Goal: Task Accomplishment & Management: Manage account settings

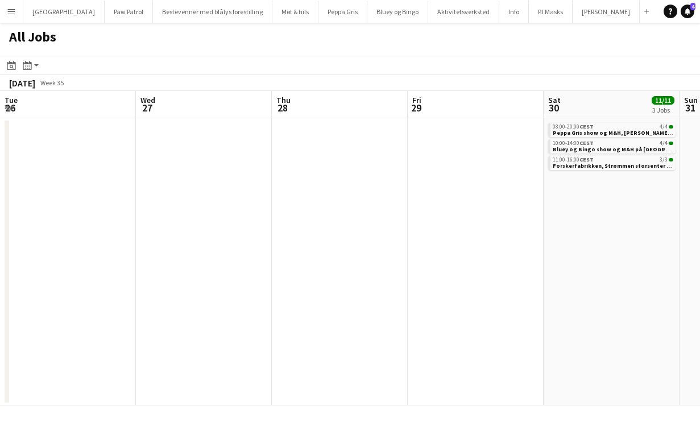
scroll to position [0, 491]
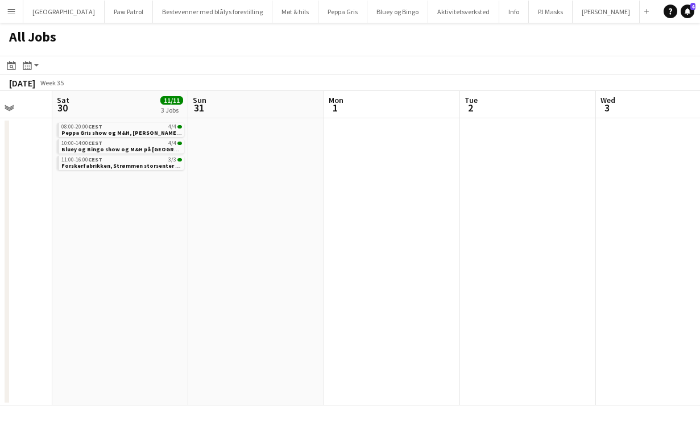
click at [11, 13] on app-icon "Menu" at bounding box center [11, 11] width 9 height 9
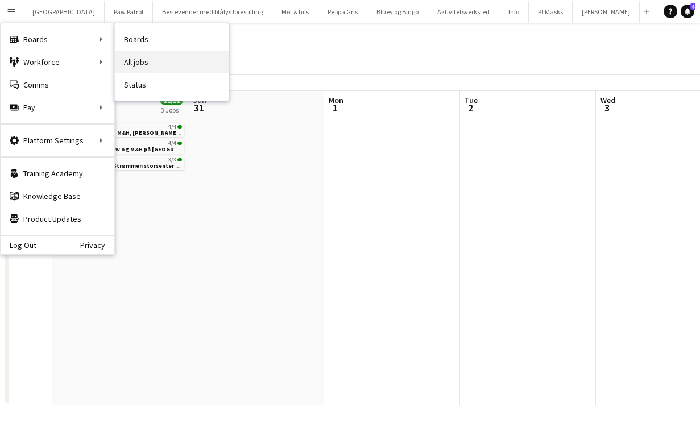
click at [126, 57] on link "All jobs" at bounding box center [172, 62] width 114 height 23
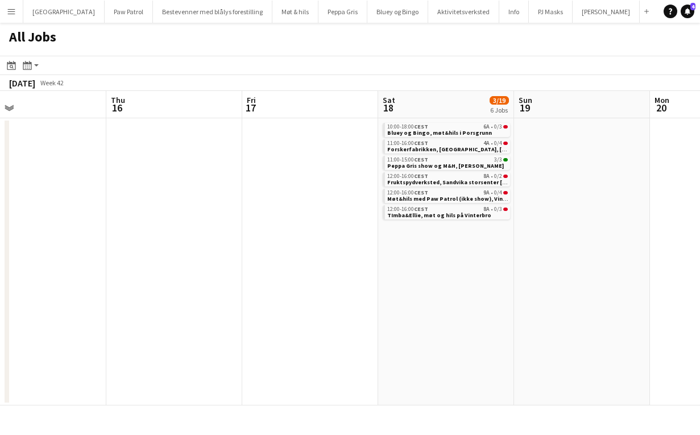
scroll to position [0, 439]
click at [273, 7] on button "Møt & hils Close" at bounding box center [295, 12] width 46 height 22
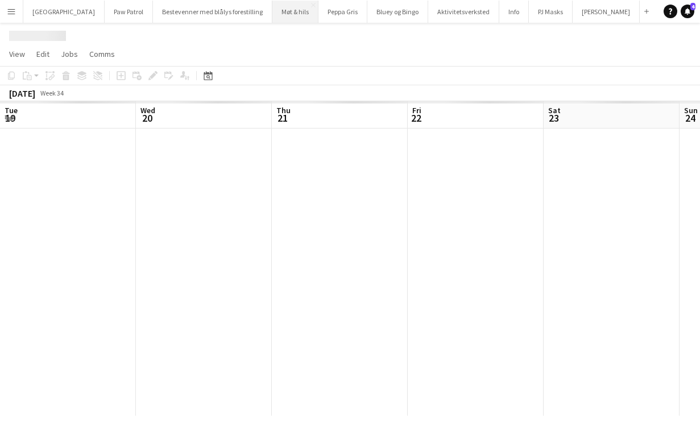
scroll to position [0, 391]
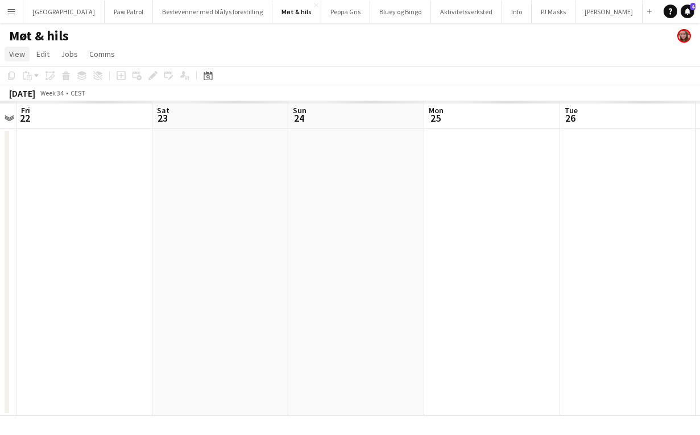
click at [23, 53] on span "View" at bounding box center [17, 54] width 16 height 10
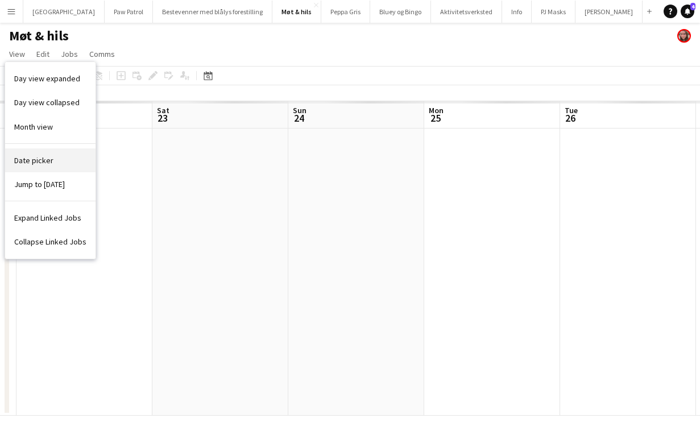
click at [44, 161] on span "Date picker" at bounding box center [33, 160] width 39 height 10
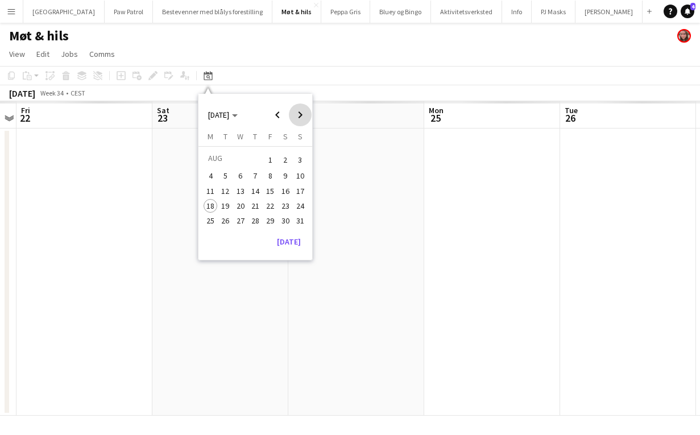
click at [299, 119] on span "Next month" at bounding box center [300, 114] width 23 height 23
click at [290, 204] on span "18" at bounding box center [286, 203] width 14 height 14
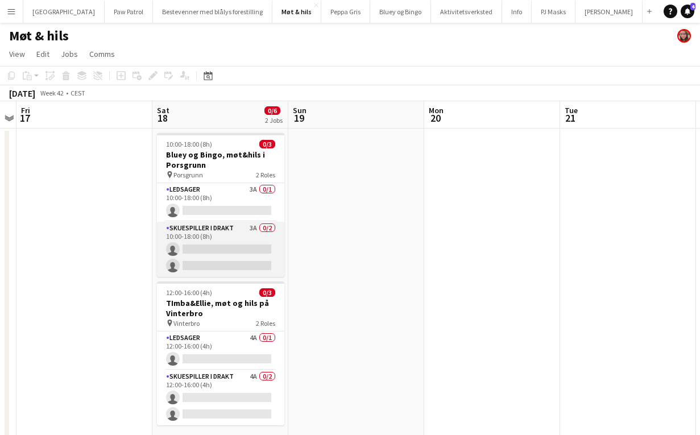
scroll to position [15, 0]
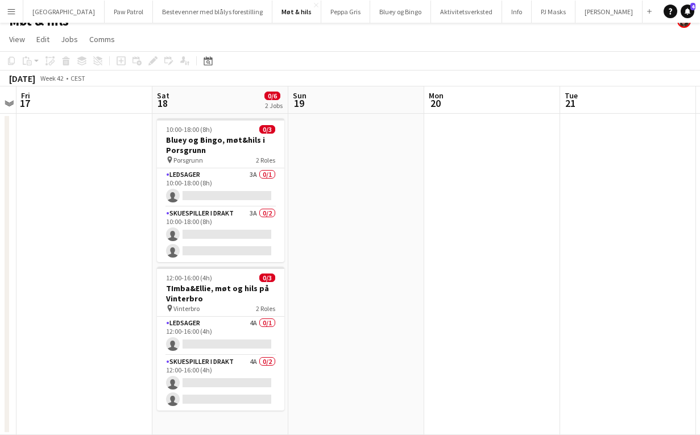
click at [223, 422] on app-date-cell "10:00-18:00 (8h) 0/3 Bluey og Bingo, møt&hils i Porsgrunn pin Porsgrunn 2 Roles…" at bounding box center [220, 274] width 136 height 321
click at [101, 40] on span "Comms" at bounding box center [102, 39] width 26 height 10
click at [72, 40] on span "Jobs" at bounding box center [69, 39] width 17 height 10
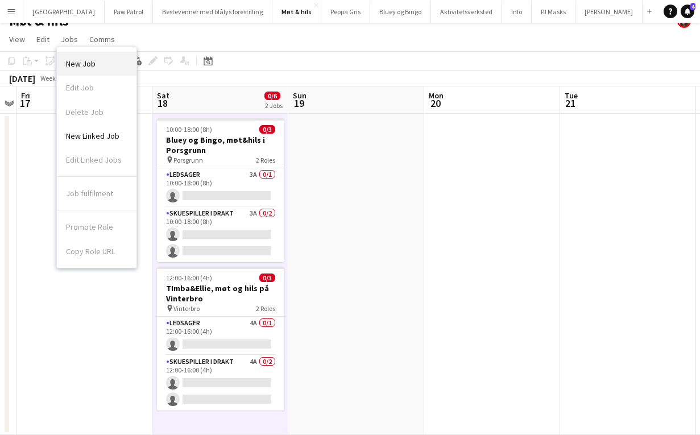
click at [83, 59] on span "New Job" at bounding box center [81, 64] width 30 height 10
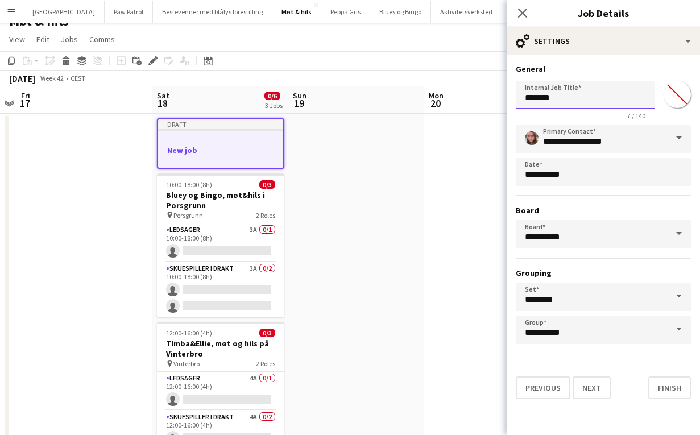
click at [565, 106] on input "*******" at bounding box center [585, 95] width 139 height 28
type input "*"
type input "**********"
click at [13, 13] on app-icon "Menu" at bounding box center [11, 11] width 9 height 9
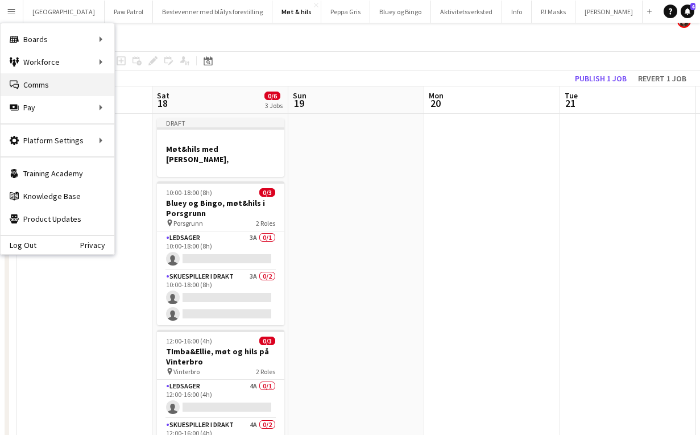
click at [51, 83] on link "Comms Comms" at bounding box center [58, 84] width 114 height 23
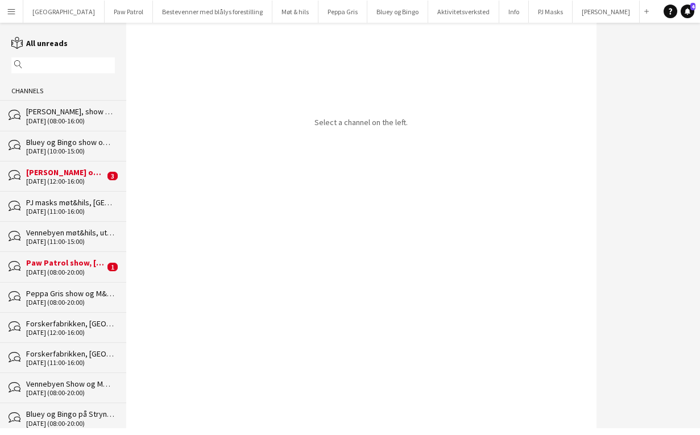
click at [67, 117] on div "23-08-2025 (08:00-16:00)" at bounding box center [70, 121] width 89 height 8
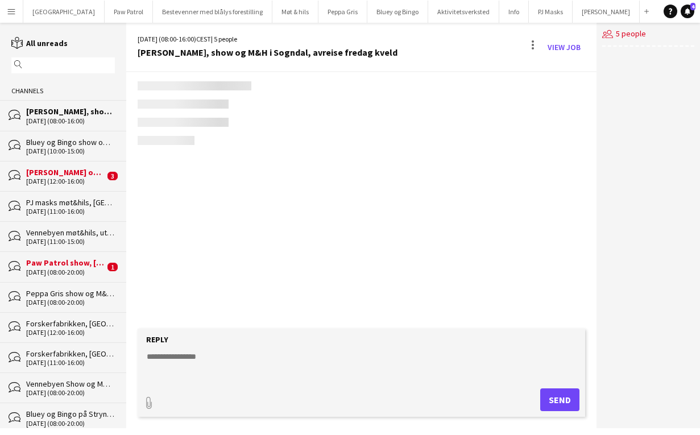
scroll to position [293, 0]
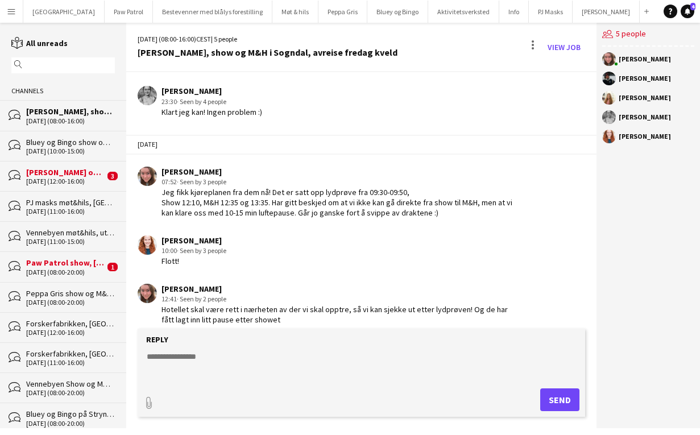
click at [265, 354] on textarea at bounding box center [364, 366] width 437 height 30
type textarea "**********"
click at [550, 406] on button "Send" at bounding box center [559, 399] width 39 height 23
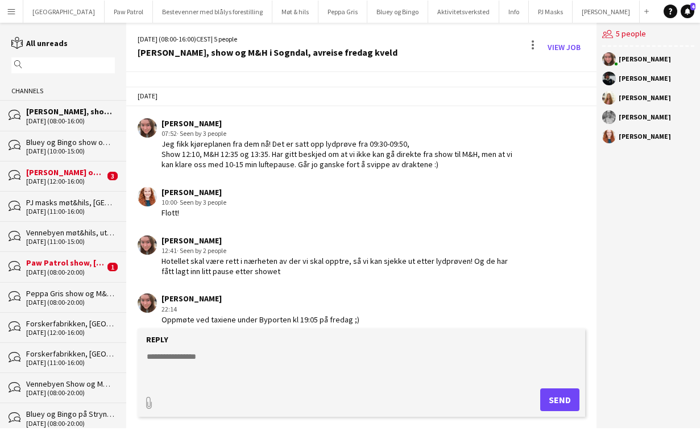
click at [39, 259] on div "Paw Patrol show, Stavanger, 6. september" at bounding box center [65, 263] width 78 height 10
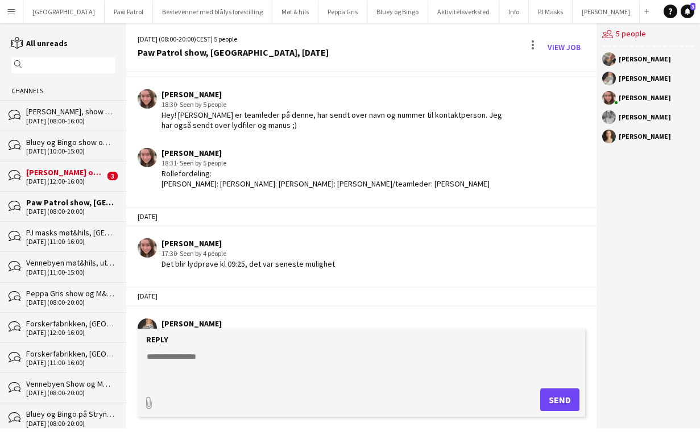
scroll to position [623, 0]
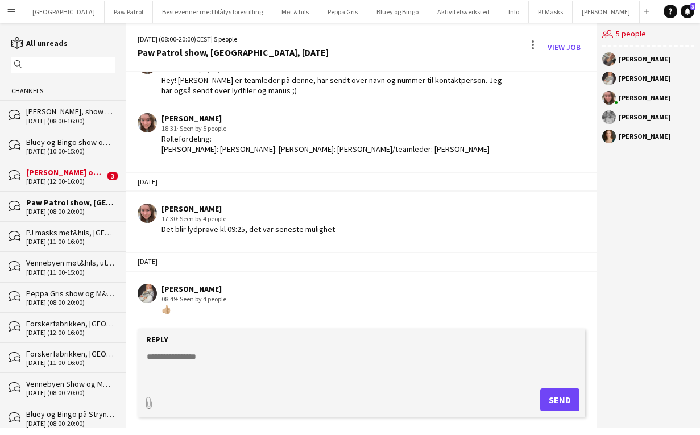
click at [42, 179] on div "16-08-2025 (12:00-16:00)" at bounding box center [65, 181] width 78 height 8
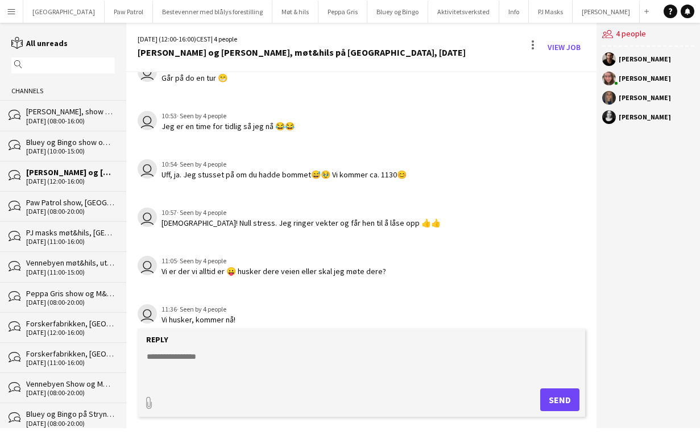
scroll to position [538, 0]
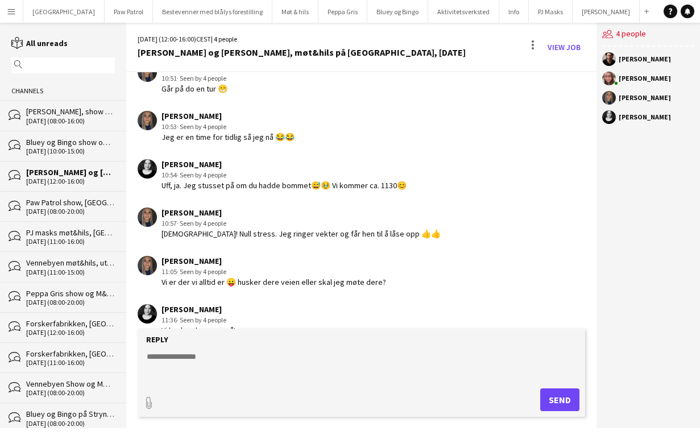
click at [89, 111] on div "Peppa Gris, show og M&H i Sogndal, avreise fredag kveld" at bounding box center [70, 111] width 89 height 10
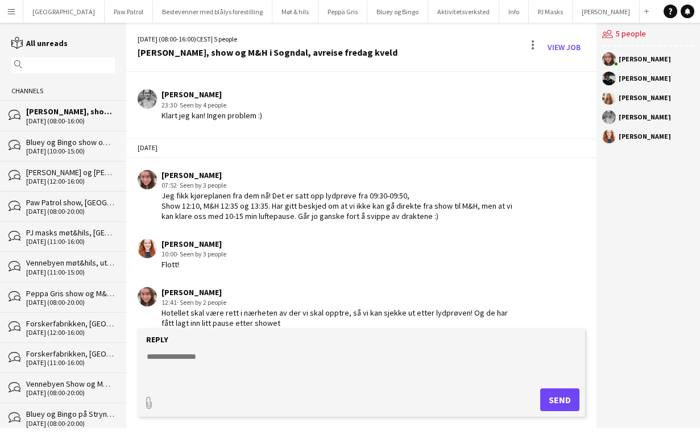
scroll to position [321, 0]
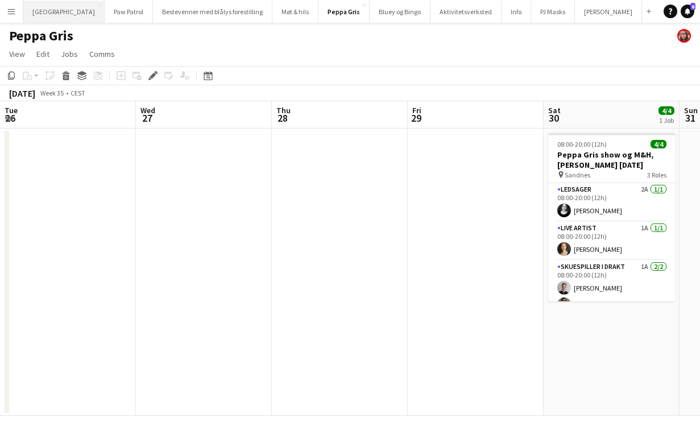
scroll to position [0, 391]
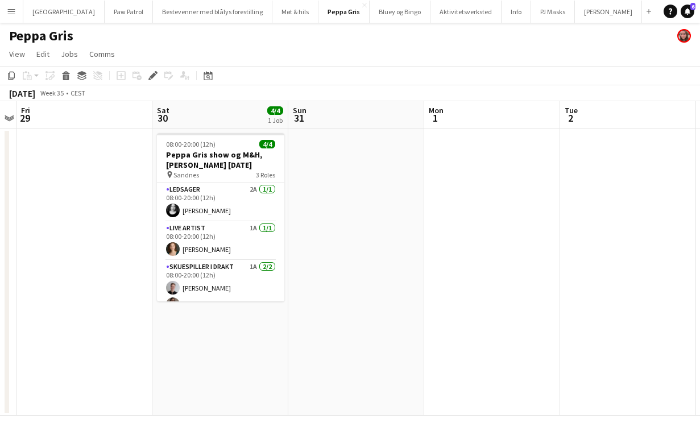
click at [14, 9] on app-icon "Menu" at bounding box center [11, 11] width 9 height 9
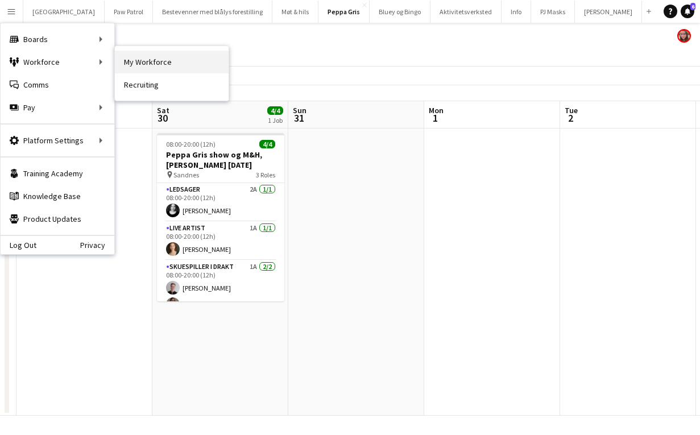
click at [124, 60] on link "My Workforce" at bounding box center [172, 62] width 114 height 23
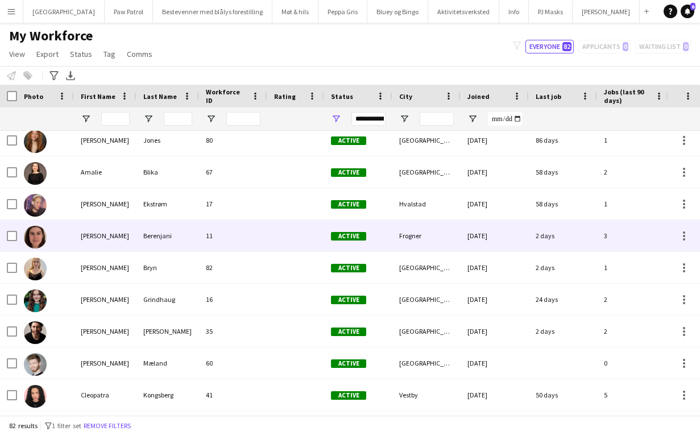
scroll to position [2, 0]
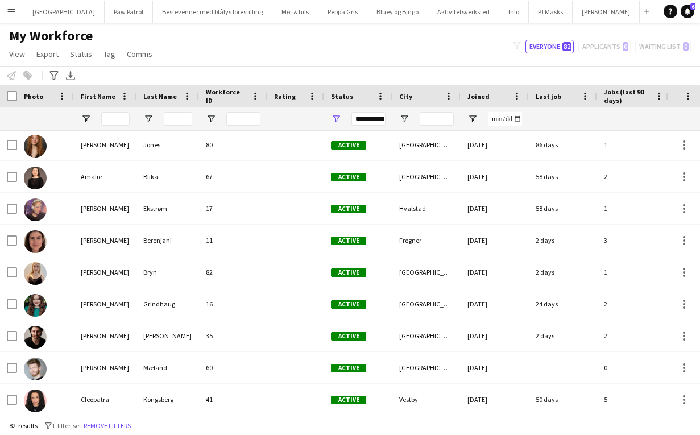
click at [15, 7] on app-icon "Menu" at bounding box center [11, 11] width 9 height 9
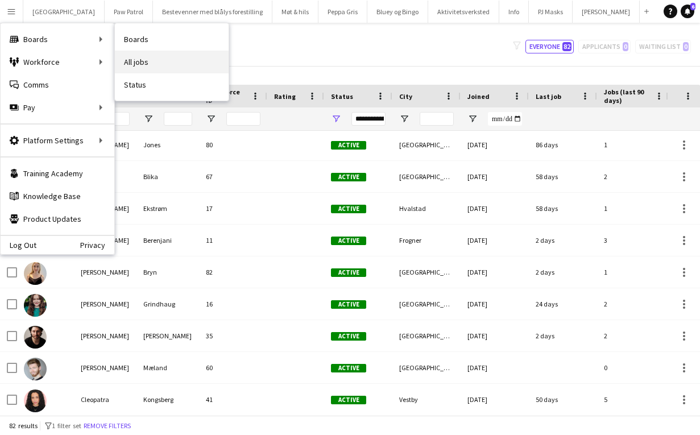
click at [135, 54] on link "All jobs" at bounding box center [172, 62] width 114 height 23
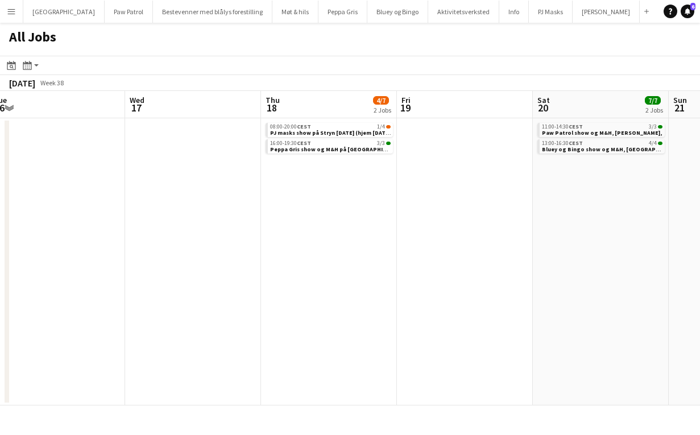
scroll to position [0, 563]
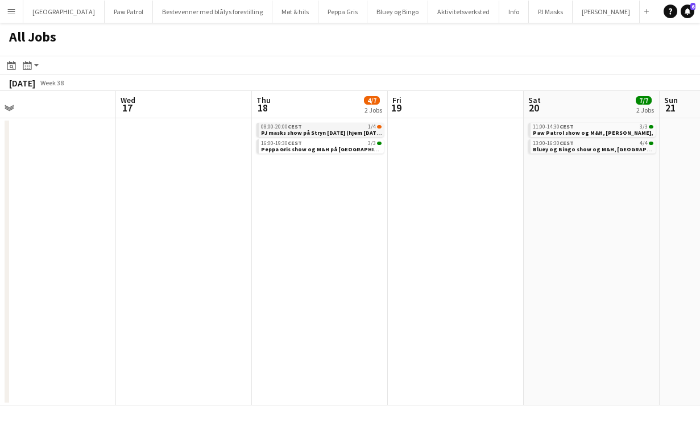
click at [335, 123] on link "08:00-20:00 CEST 1/4 PJ masks show på Stryn 18. sept (hjem 19. sept)," at bounding box center [321, 129] width 121 height 13
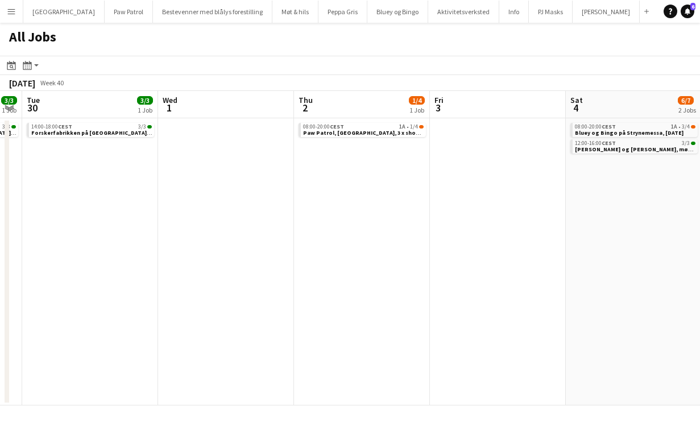
scroll to position [0, 523]
click at [330, 132] on span "Paw Patrol, Tromsø, 3 x show, ingen M&H" at bounding box center [390, 132] width 179 height 7
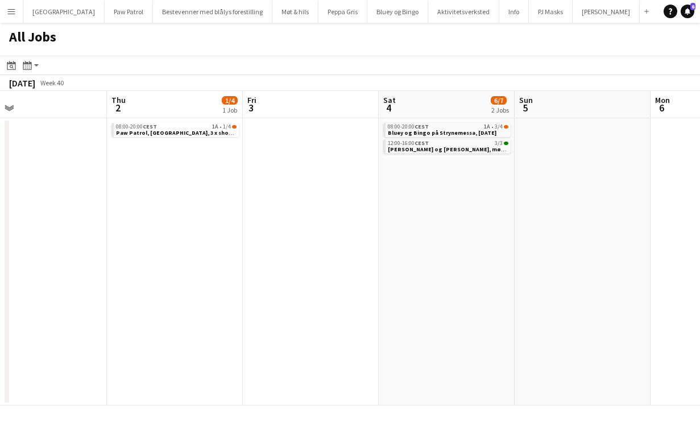
scroll to position [0, 446]
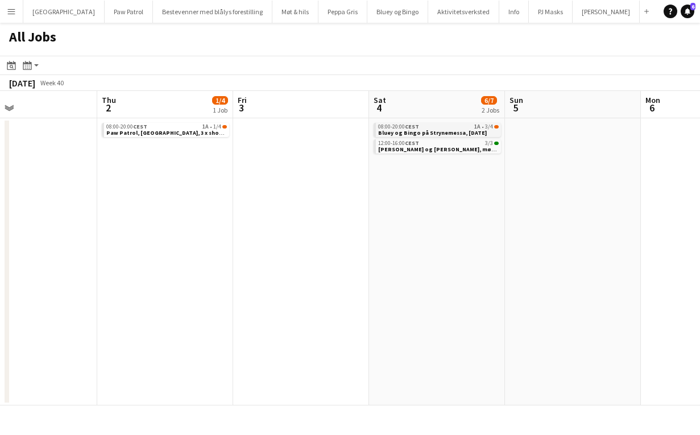
click at [408, 127] on span "CEST" at bounding box center [412, 126] width 14 height 7
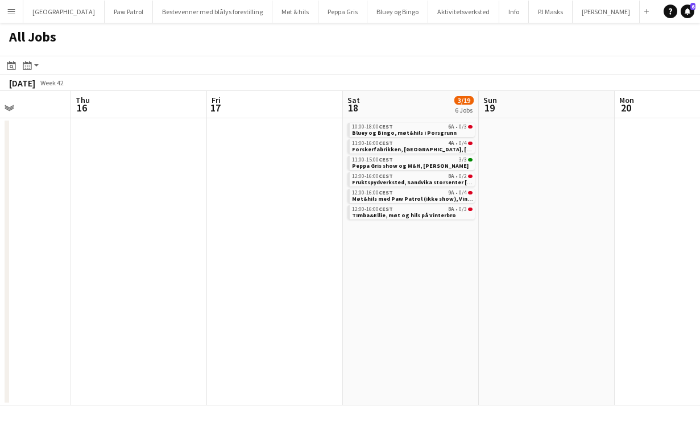
scroll to position [0, 473]
click at [418, 179] on span "Fruktspydverksted, Sandvika storsenter 18. oktober" at bounding box center [416, 182] width 131 height 7
click at [387, 128] on span "CEST" at bounding box center [385, 126] width 14 height 7
click at [365, 146] on span "Forskerfabrikken, Linderud senter, 18. oktober" at bounding box center [416, 149] width 130 height 7
click at [355, 196] on span "Møt&hils med Paw Patrol (ikke show), Vinterbro, lørdag 18. oktober" at bounding box center [428, 198] width 155 height 7
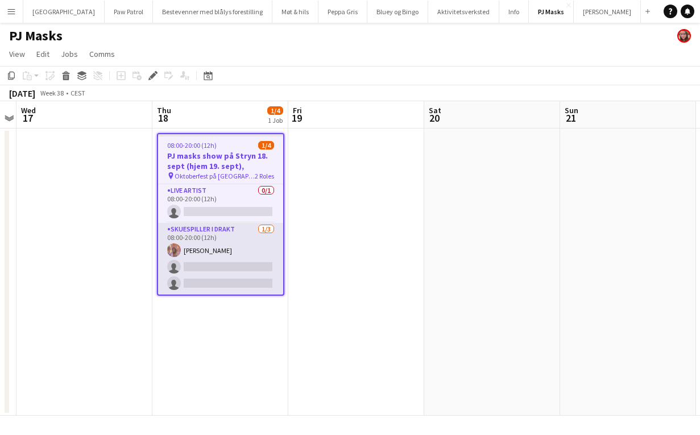
click at [224, 238] on app-card-role "Skuespiller i drakt [DATE] 08:00-20:00 (12h) [PERSON_NAME] single-neutral-actio…" at bounding box center [220, 259] width 125 height 72
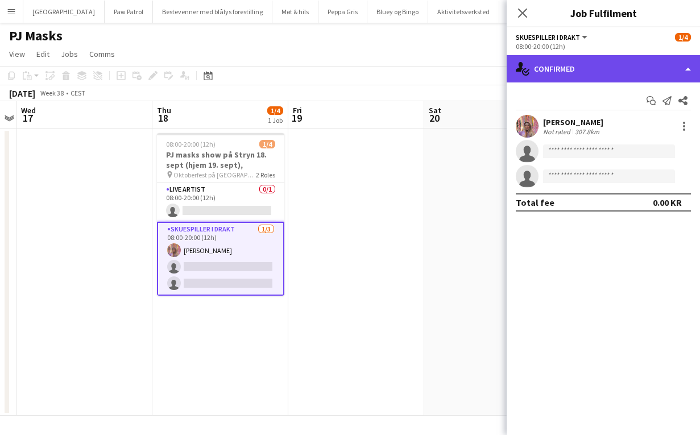
click at [601, 80] on div "single-neutral-actions-check-2 Confirmed" at bounding box center [603, 68] width 193 height 27
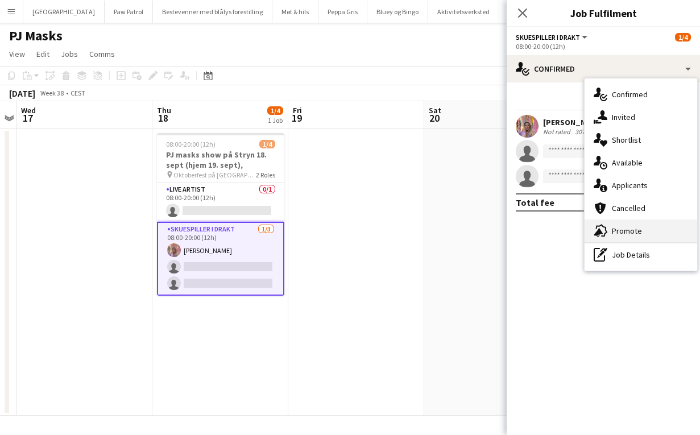
click at [628, 228] on div "advertising-megaphone Promote" at bounding box center [640, 230] width 113 height 23
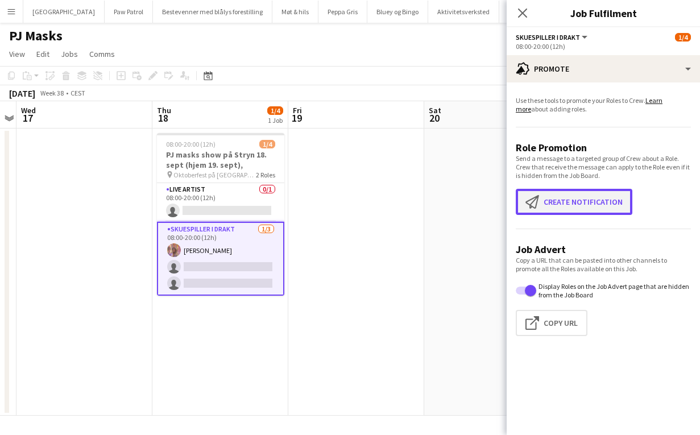
click at [605, 203] on button "Create notification Create notification" at bounding box center [574, 202] width 117 height 26
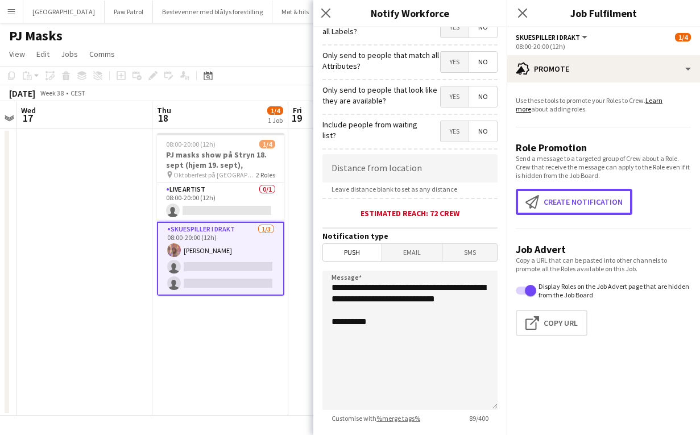
scroll to position [193, 0]
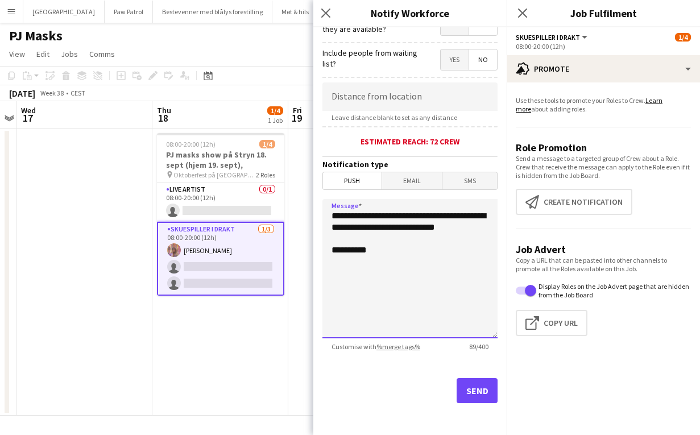
drag, startPoint x: 393, startPoint y: 238, endPoint x: 308, endPoint y: 204, distance: 92.6
click at [308, 204] on body "Menu Boards Boards Boards All jobs Status Workforce Workforce My Workforce Recr…" at bounding box center [350, 217] width 700 height 435
type textarea "**********"
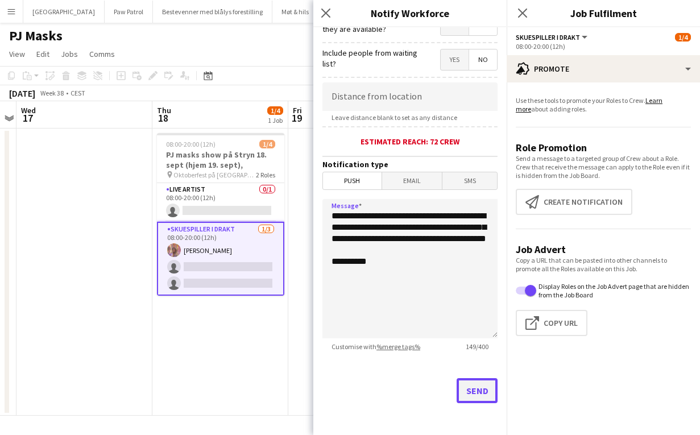
click at [486, 381] on button "Send" at bounding box center [476, 390] width 41 height 25
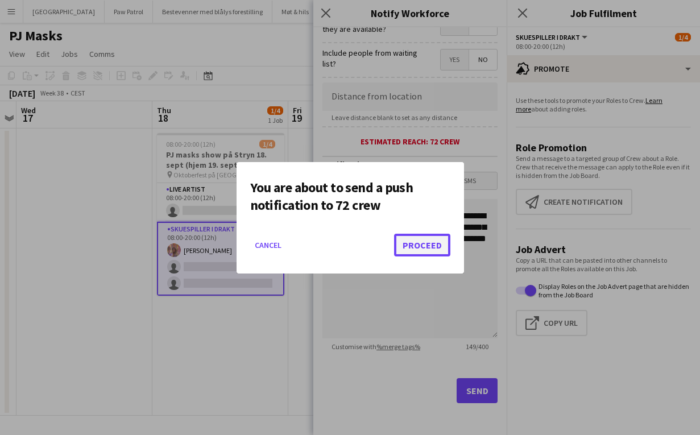
click at [418, 244] on button "Proceed" at bounding box center [422, 245] width 56 height 23
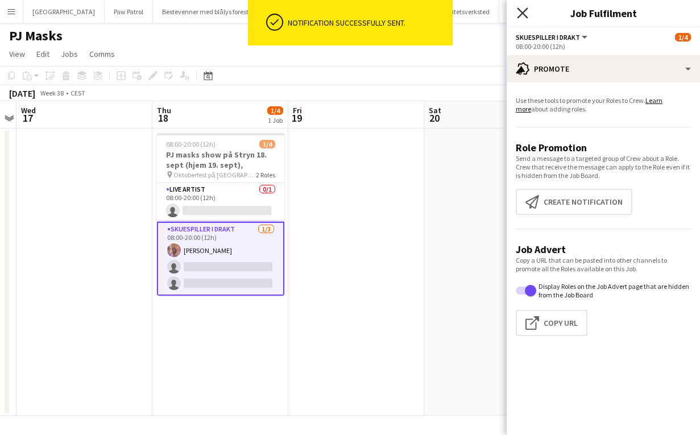
click at [523, 10] on icon "Close pop-in" at bounding box center [522, 12] width 11 height 11
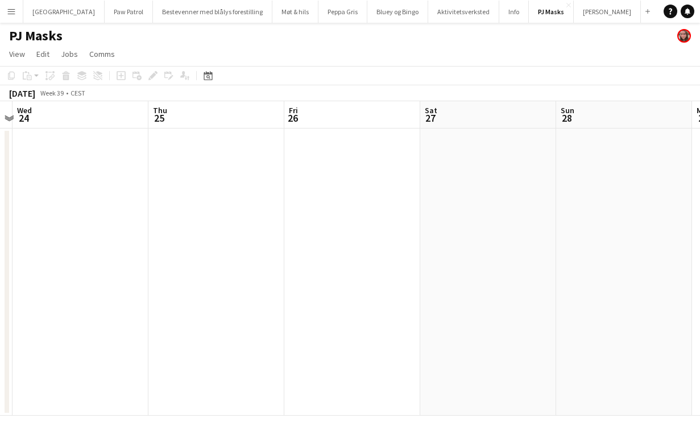
scroll to position [0, 532]
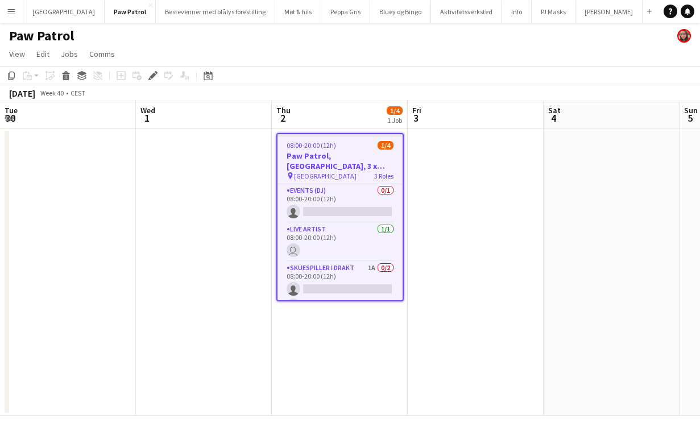
scroll to position [0, 391]
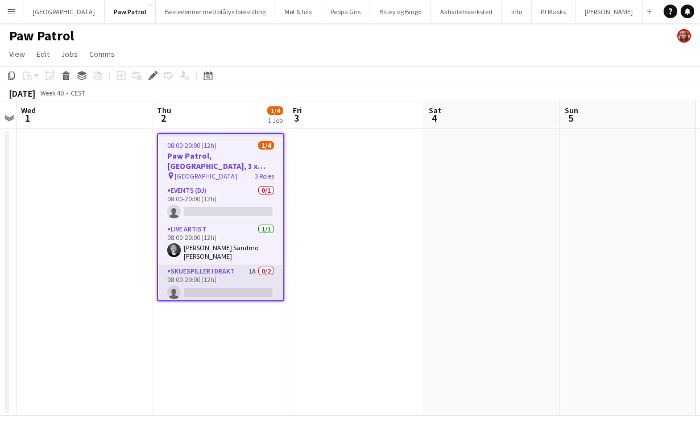
click at [216, 274] on app-card-role "Skuespiller i drakt 1A 0/2 08:00-20:00 (12h) single-neutral-actions single-neut…" at bounding box center [220, 292] width 125 height 55
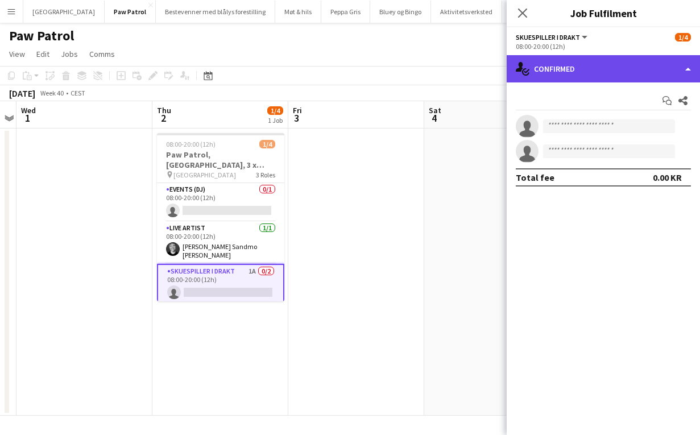
click at [543, 69] on div "single-neutral-actions-check-2 Confirmed" at bounding box center [603, 68] width 193 height 27
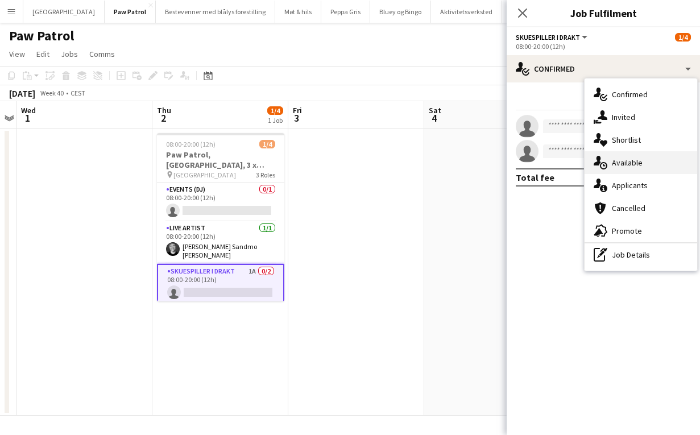
click at [635, 167] on div "single-neutral-actions-upload Available" at bounding box center [640, 162] width 113 height 23
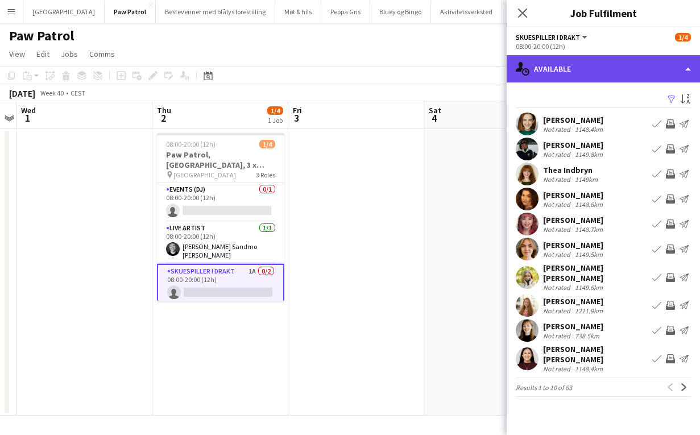
click at [599, 70] on div "single-neutral-actions-upload Available" at bounding box center [603, 68] width 193 height 27
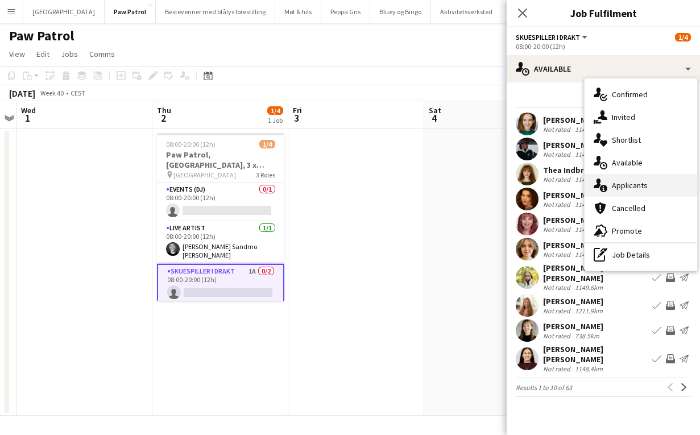
click at [628, 181] on div "single-neutral-actions-information Applicants" at bounding box center [640, 185] width 113 height 23
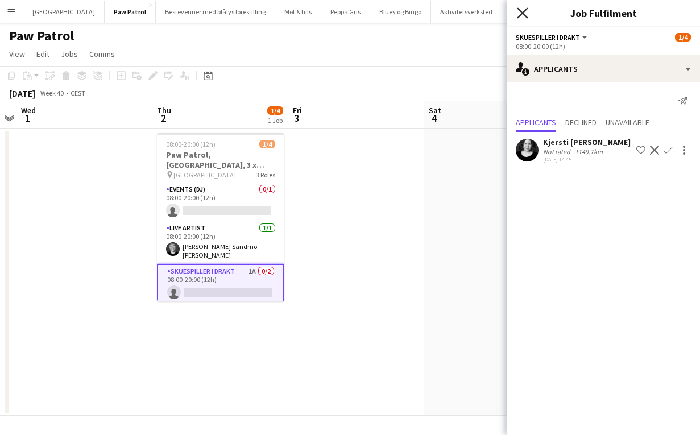
click at [525, 15] on icon "Close pop-in" at bounding box center [522, 12] width 11 height 11
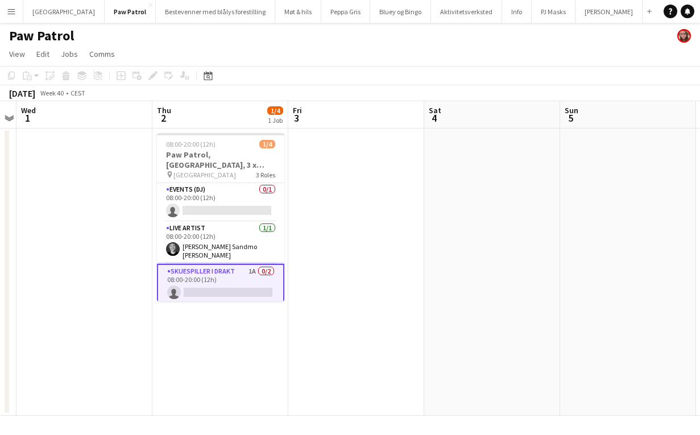
click at [247, 44] on app-page-menu "View Day view expanded Day view collapsed Month view Date picker Jump to today …" at bounding box center [350, 55] width 700 height 22
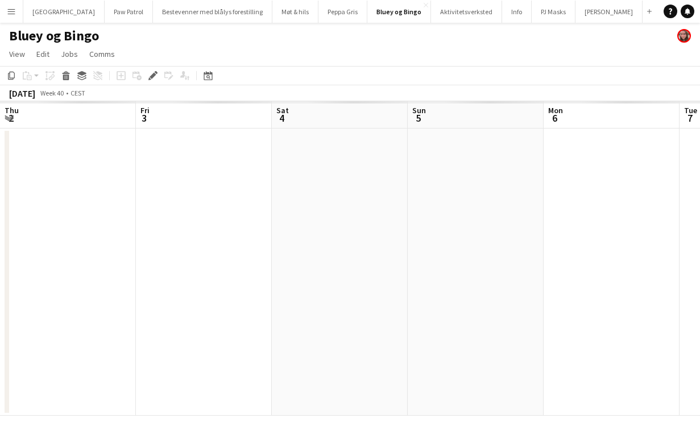
scroll to position [0, 391]
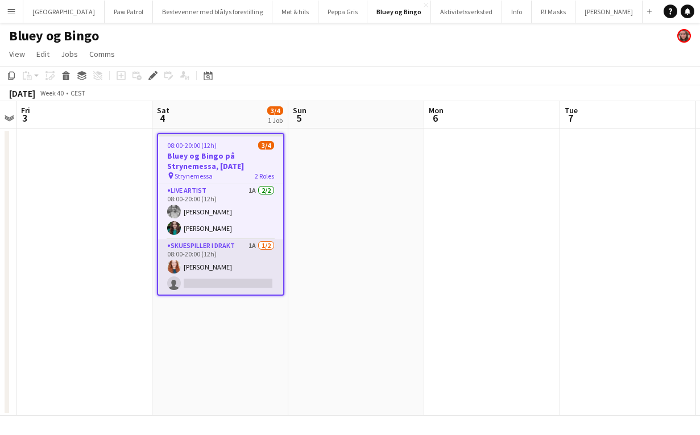
click at [219, 256] on app-card-role "Skuespiller i drakt 1A [DATE] 08:00-20:00 (12h) [PERSON_NAME] single-neutral-ac…" at bounding box center [220, 266] width 125 height 55
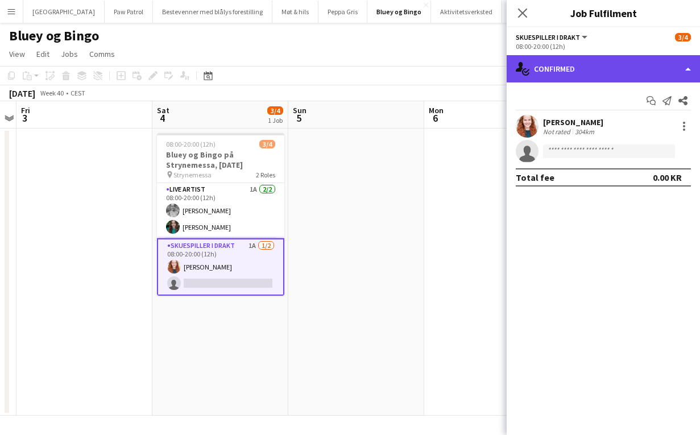
click at [603, 59] on div "single-neutral-actions-check-2 Confirmed" at bounding box center [603, 68] width 193 height 27
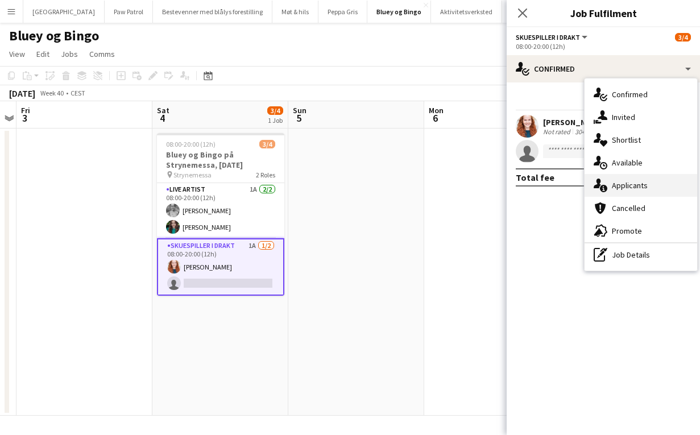
click at [637, 185] on div "single-neutral-actions-information Applicants" at bounding box center [640, 185] width 113 height 23
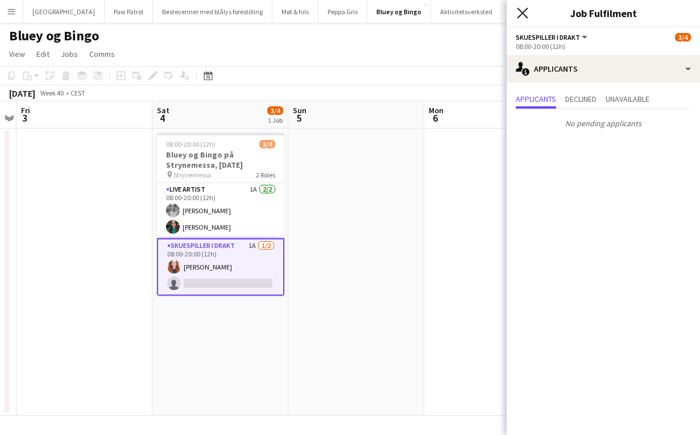
click at [524, 14] on icon at bounding box center [522, 12] width 11 height 11
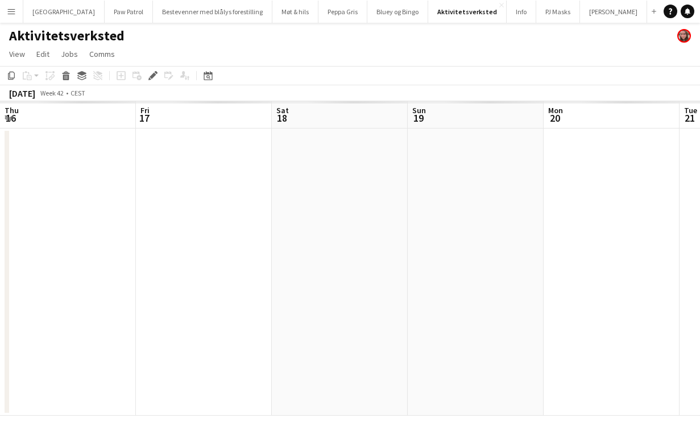
scroll to position [0, 391]
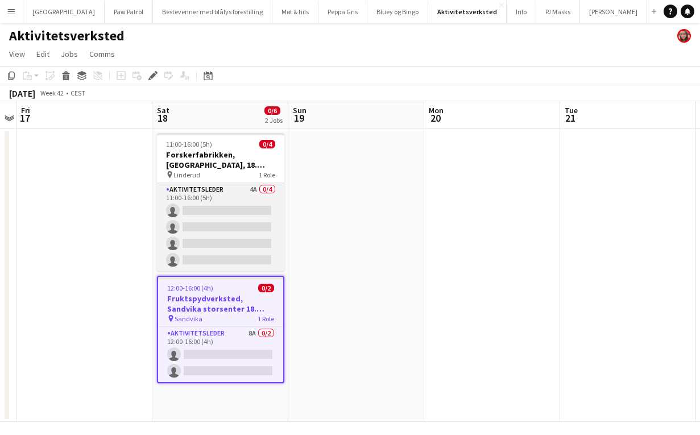
click at [215, 189] on app-card-role "Aktivitetsleder 4A 0/4 11:00-16:00 (5h) single-neutral-actions single-neutral-a…" at bounding box center [220, 227] width 127 height 88
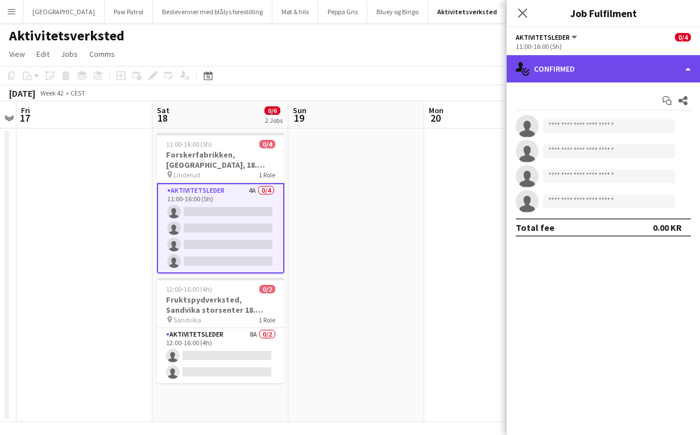
click at [548, 77] on div "single-neutral-actions-check-2 Confirmed" at bounding box center [603, 68] width 193 height 27
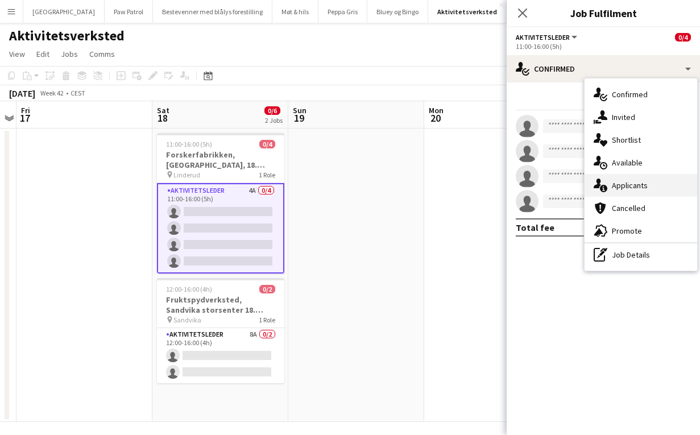
click at [642, 184] on div "single-neutral-actions-information Applicants" at bounding box center [640, 185] width 113 height 23
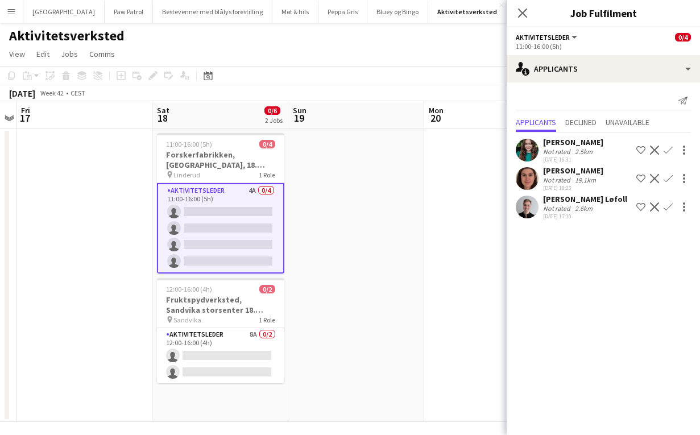
click at [668, 148] on app-icon "Confirm" at bounding box center [667, 150] width 9 height 9
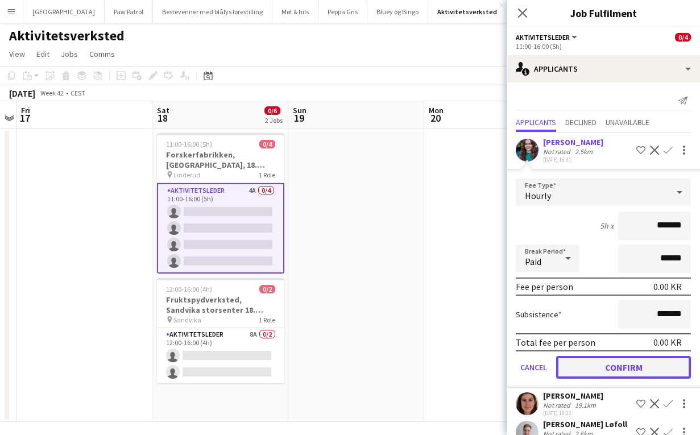
click at [626, 363] on button "Confirm" at bounding box center [623, 367] width 135 height 23
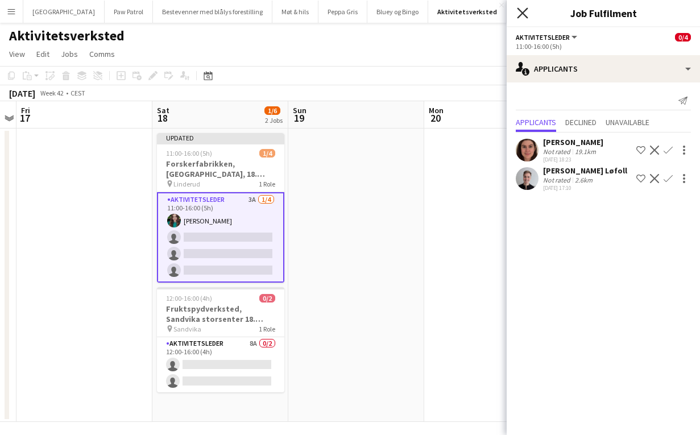
click at [520, 9] on icon "Close pop-in" at bounding box center [522, 12] width 11 height 11
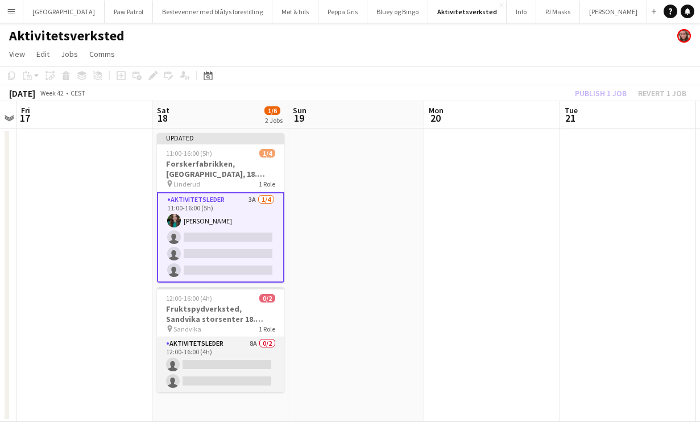
click at [233, 346] on app-card-role "Aktivitetsleder 8A 0/2 12:00-16:00 (4h) single-neutral-actions single-neutral-a…" at bounding box center [220, 364] width 127 height 55
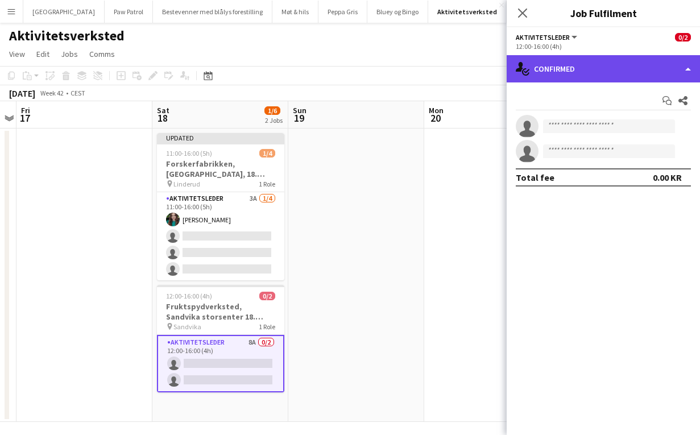
click at [555, 76] on div "single-neutral-actions-check-2 Confirmed" at bounding box center [603, 68] width 193 height 27
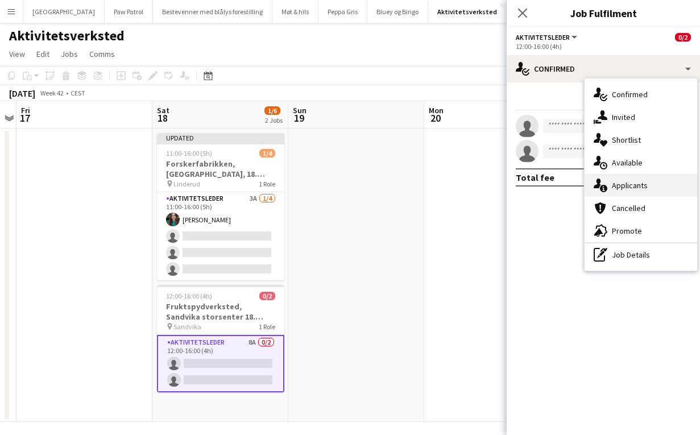
click at [624, 183] on div "single-neutral-actions-information Applicants" at bounding box center [640, 185] width 113 height 23
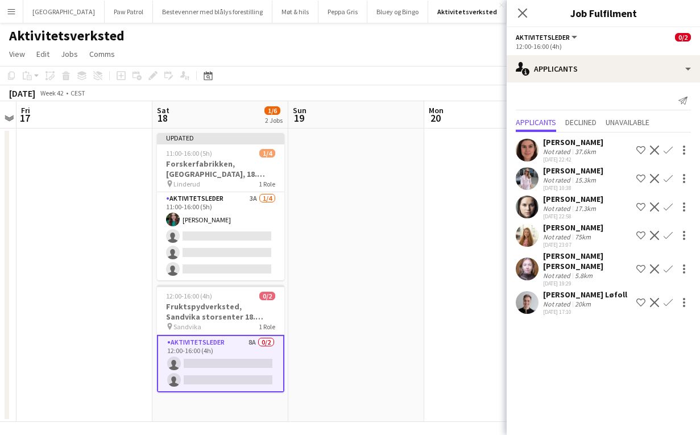
click at [668, 206] on app-icon "Confirm" at bounding box center [667, 206] width 9 height 9
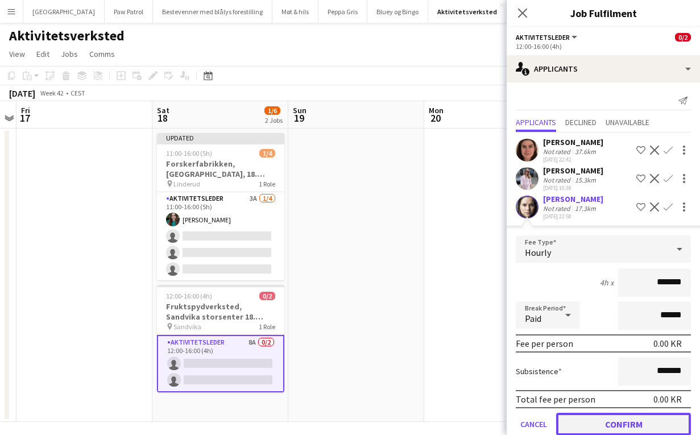
click at [614, 422] on button "Confirm" at bounding box center [623, 424] width 135 height 23
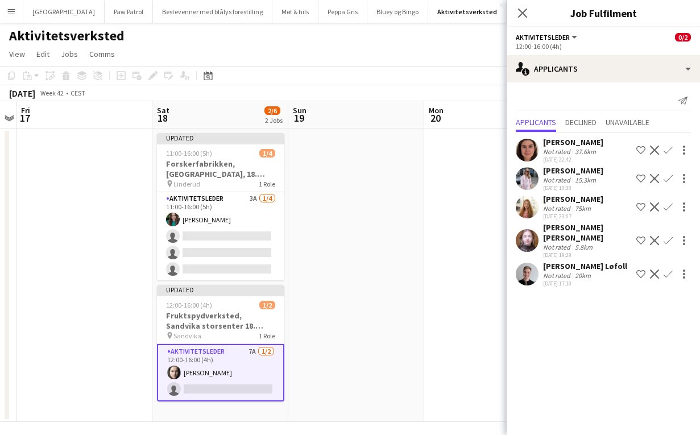
click at [666, 206] on app-icon "Confirm" at bounding box center [667, 206] width 9 height 9
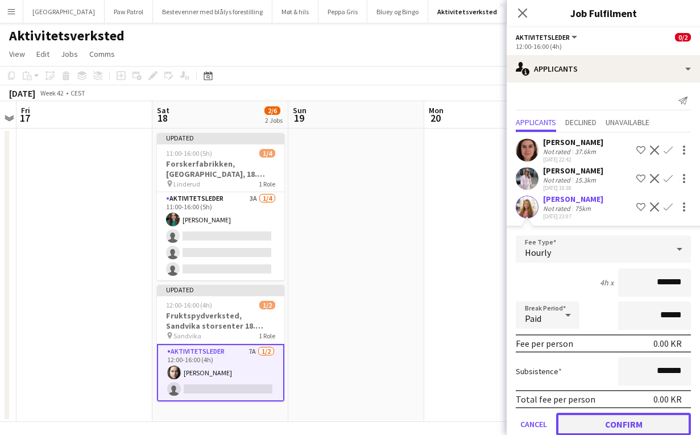
click at [603, 423] on button "Confirm" at bounding box center [623, 424] width 135 height 23
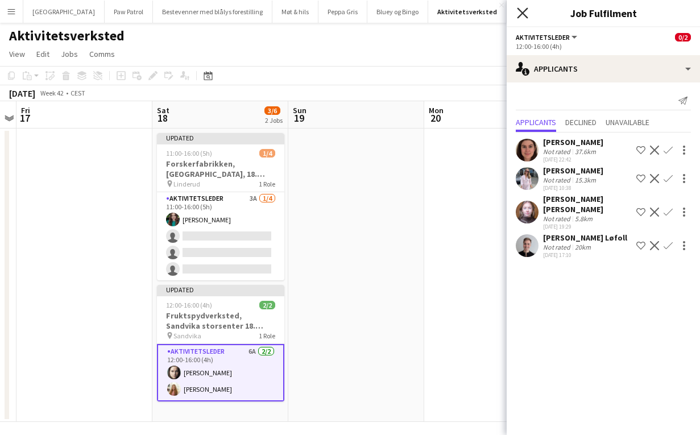
click at [522, 9] on icon "Close pop-in" at bounding box center [522, 12] width 11 height 11
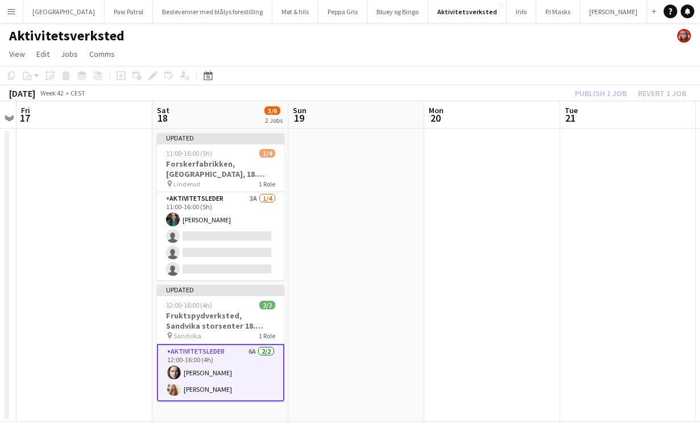
click at [600, 89] on div "Publish 1 job Revert 1 job" at bounding box center [630, 93] width 139 height 15
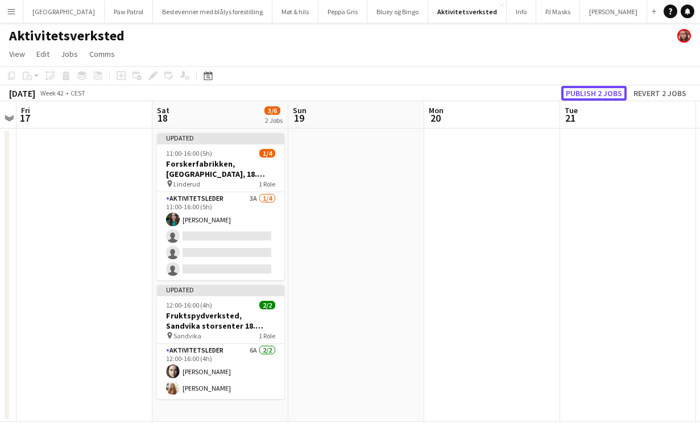
click at [600, 89] on button "Publish 2 jobs" at bounding box center [593, 93] width 65 height 15
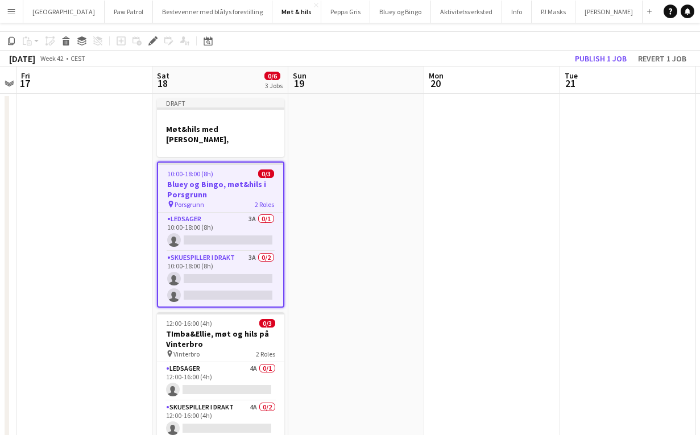
scroll to position [38, 0]
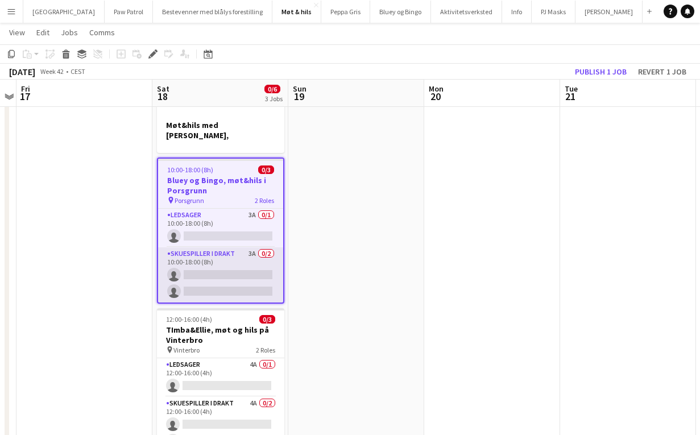
click at [231, 248] on app-card-role "Skuespiller i drakt 3A 0/2 10:00-18:00 (8h) single-neutral-actions single-neutr…" at bounding box center [220, 274] width 125 height 55
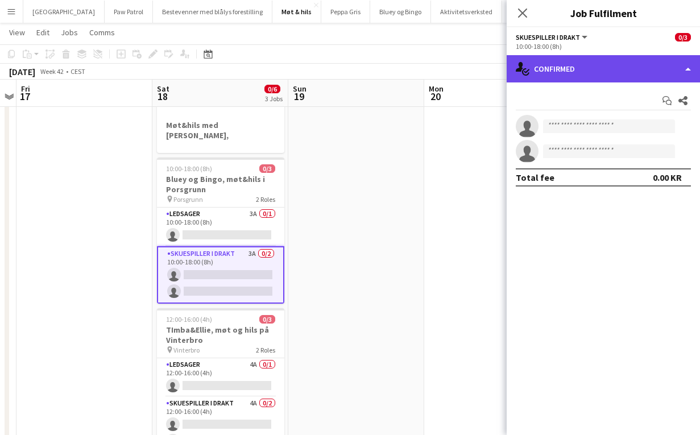
click at [550, 73] on div "single-neutral-actions-check-2 Confirmed" at bounding box center [603, 68] width 193 height 27
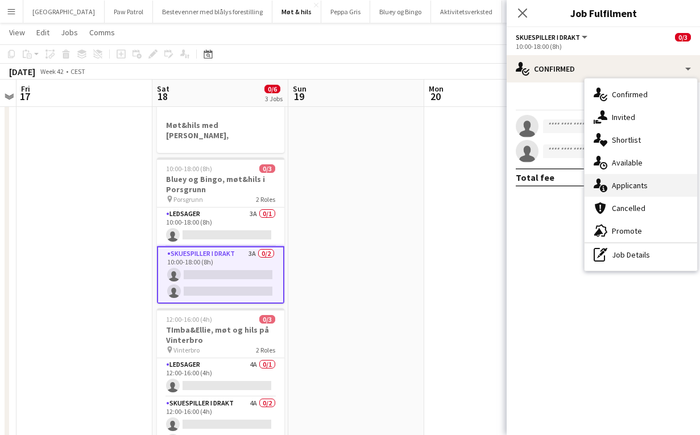
click at [620, 177] on div "single-neutral-actions-information Applicants" at bounding box center [640, 185] width 113 height 23
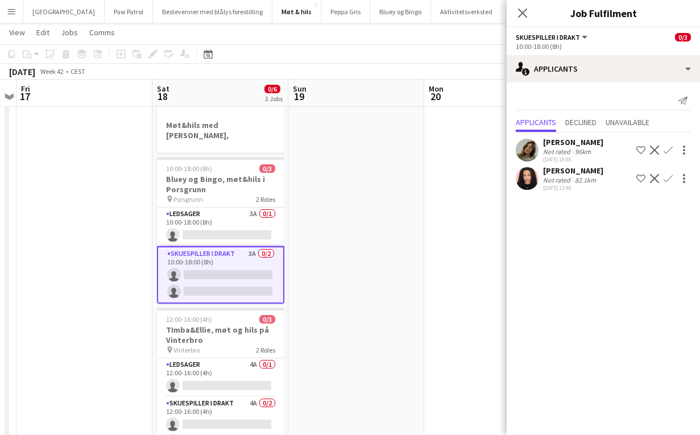
click at [671, 179] on app-icon "Confirm" at bounding box center [667, 178] width 9 height 9
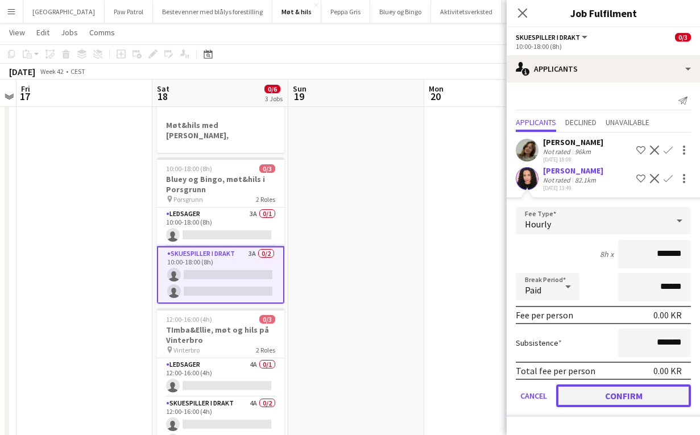
click at [639, 393] on button "Confirm" at bounding box center [623, 395] width 135 height 23
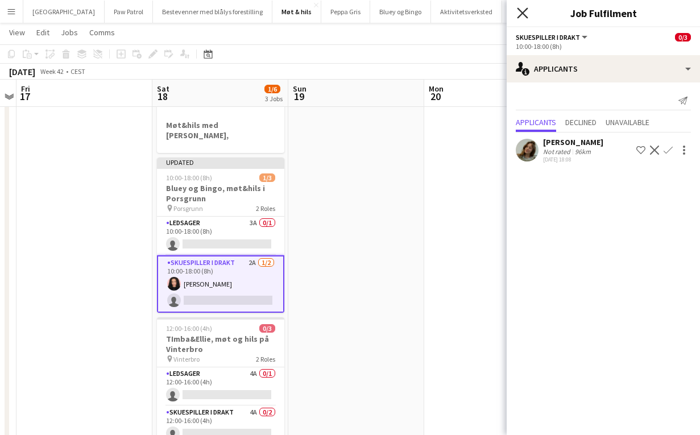
click at [522, 15] on icon "Close pop-in" at bounding box center [522, 12] width 11 height 11
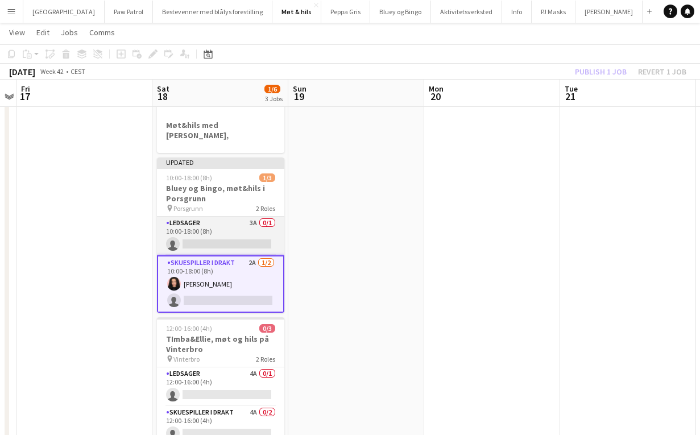
click at [233, 219] on app-card-role "Ledsager 3A 0/1 10:00-18:00 (8h) single-neutral-actions" at bounding box center [220, 236] width 127 height 39
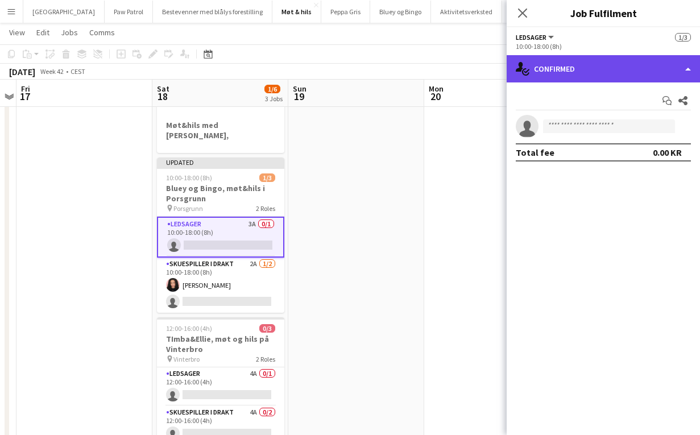
click at [562, 73] on div "single-neutral-actions-check-2 Confirmed" at bounding box center [603, 68] width 193 height 27
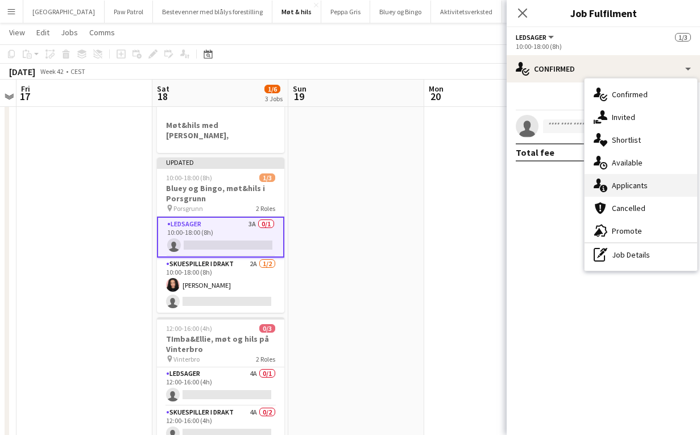
click at [628, 182] on div "single-neutral-actions-information Applicants" at bounding box center [640, 185] width 113 height 23
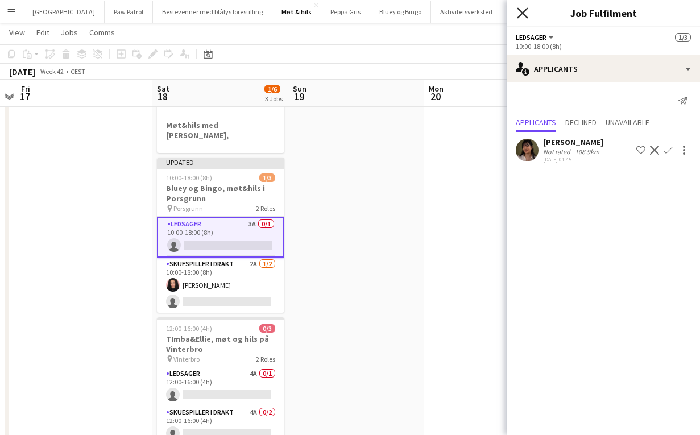
click at [524, 13] on icon "Close pop-in" at bounding box center [522, 12] width 11 height 11
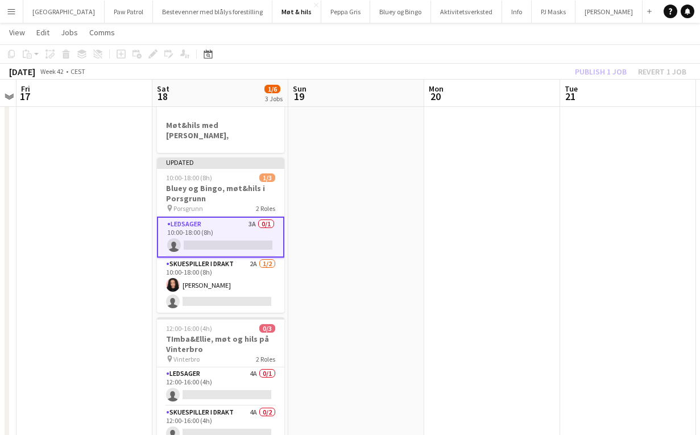
click at [616, 71] on div "Publish 1 job Revert 1 job" at bounding box center [630, 71] width 139 height 15
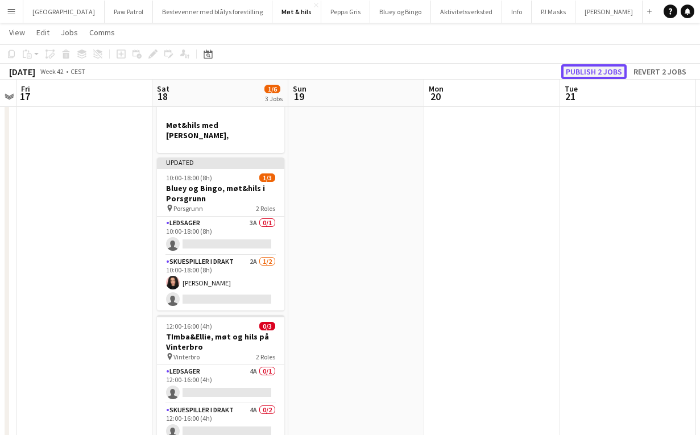
click at [590, 72] on button "Publish 2 jobs" at bounding box center [593, 71] width 65 height 15
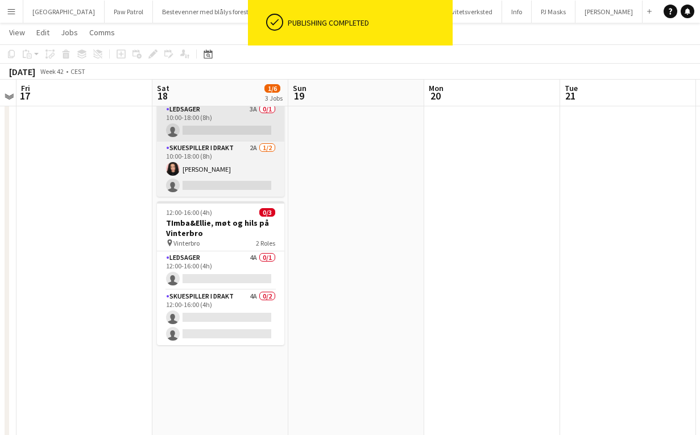
scroll to position [139, 0]
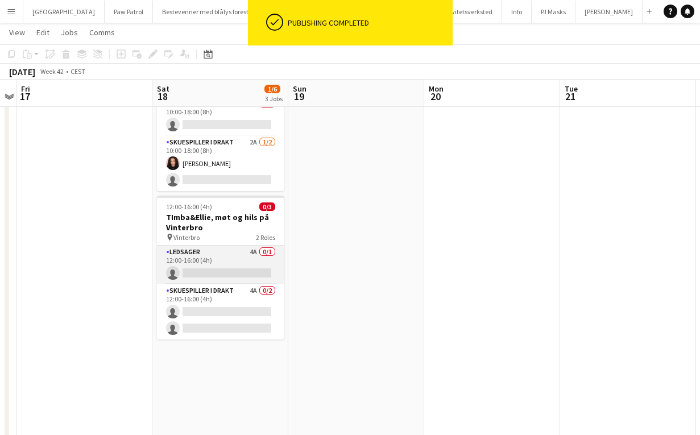
click at [225, 249] on app-card-role "Ledsager 4A 0/1 12:00-16:00 (4h) single-neutral-actions" at bounding box center [220, 265] width 127 height 39
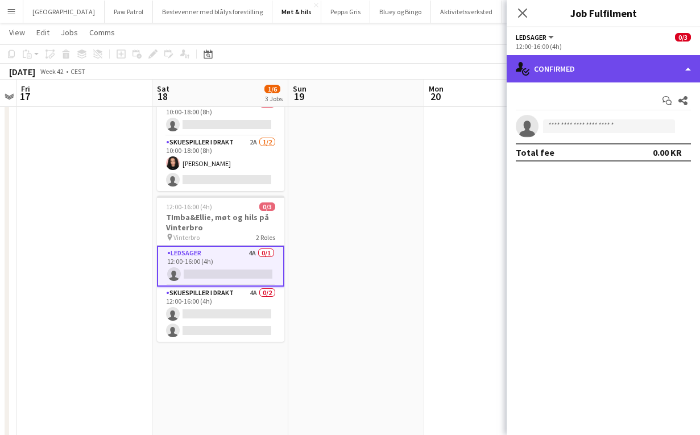
click at [544, 65] on div "single-neutral-actions-check-2 Confirmed" at bounding box center [603, 68] width 193 height 27
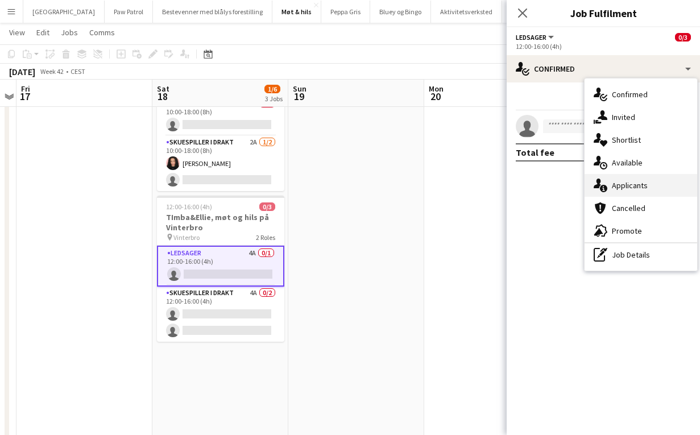
click at [630, 185] on div "single-neutral-actions-information Applicants" at bounding box center [640, 185] width 113 height 23
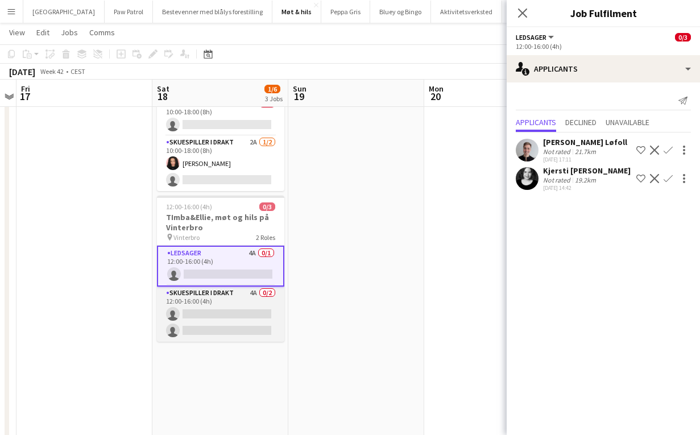
click at [245, 288] on app-card-role "Skuespiller i drakt 4A 0/2 12:00-16:00 (4h) single-neutral-actions single-neutr…" at bounding box center [220, 314] width 127 height 55
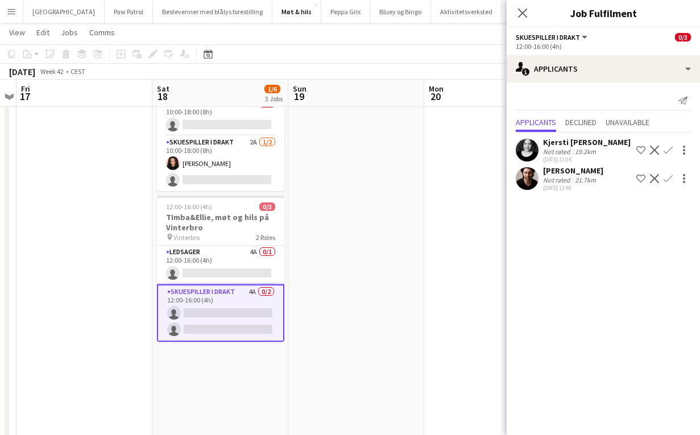
click at [669, 177] on app-icon "Confirm" at bounding box center [667, 178] width 9 height 9
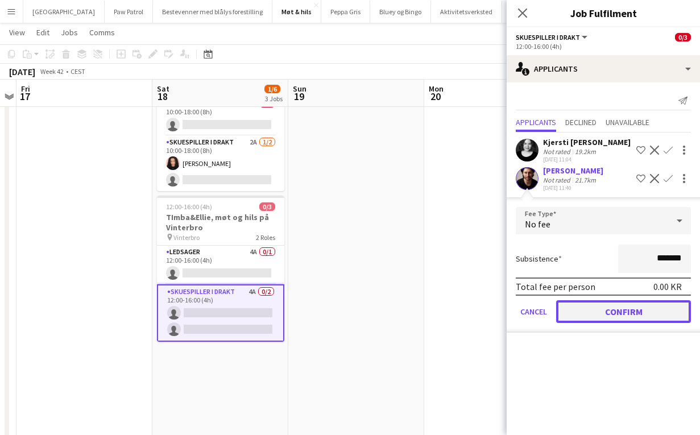
click at [619, 312] on button "Confirm" at bounding box center [623, 311] width 135 height 23
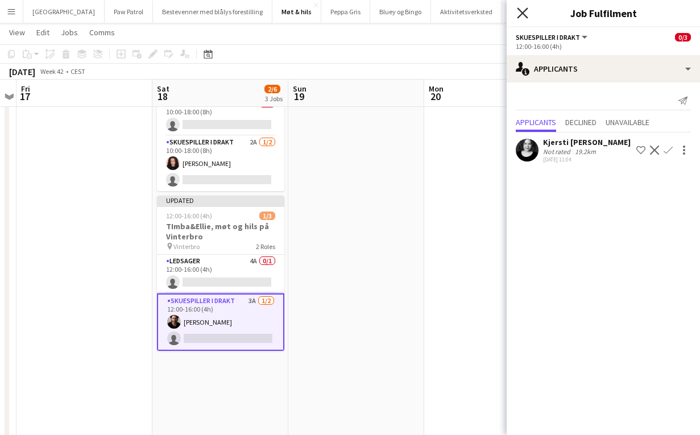
click at [518, 16] on icon at bounding box center [522, 12] width 11 height 11
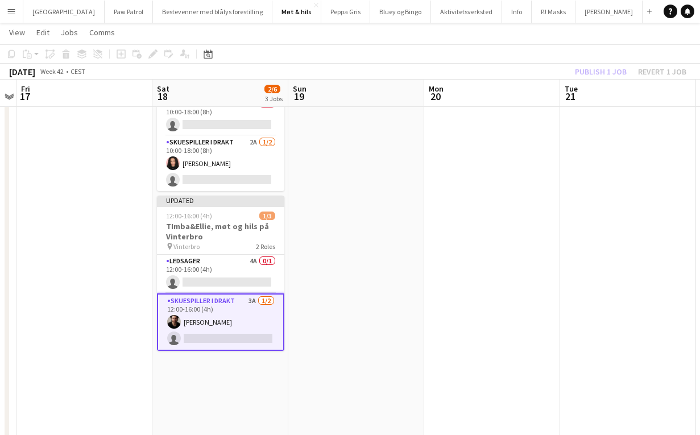
click at [604, 73] on div "Publish 1 job Revert 1 job" at bounding box center [630, 71] width 139 height 15
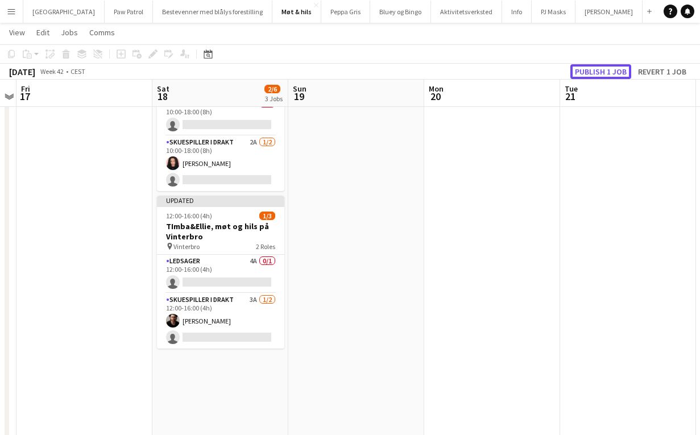
click at [604, 73] on button "Publish 1 job" at bounding box center [600, 71] width 61 height 15
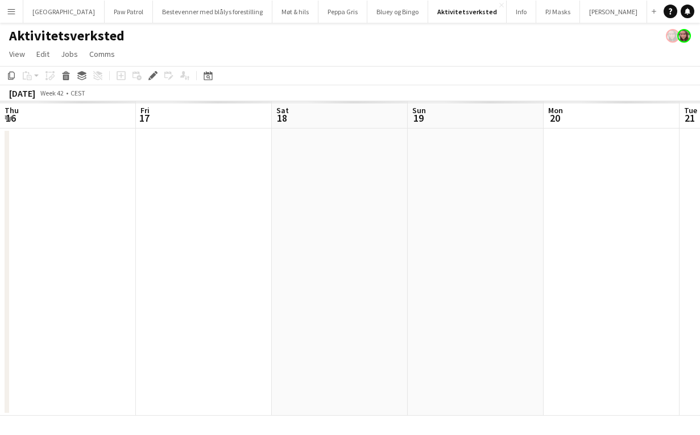
scroll to position [0, 391]
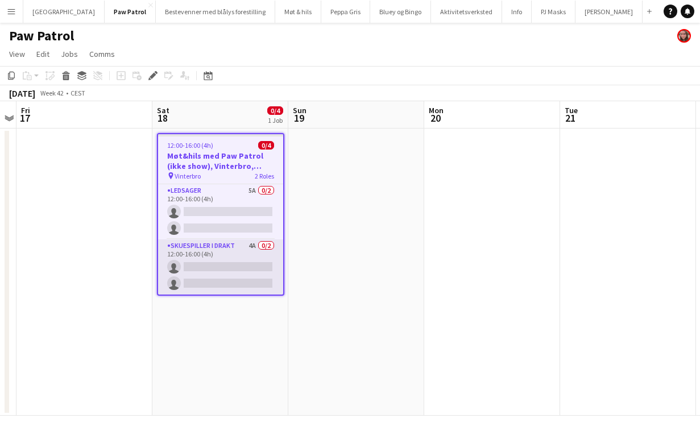
click at [233, 251] on app-card-role "Skuespiller i drakt 4A 0/2 12:00-16:00 (4h) single-neutral-actions single-neutr…" at bounding box center [220, 266] width 125 height 55
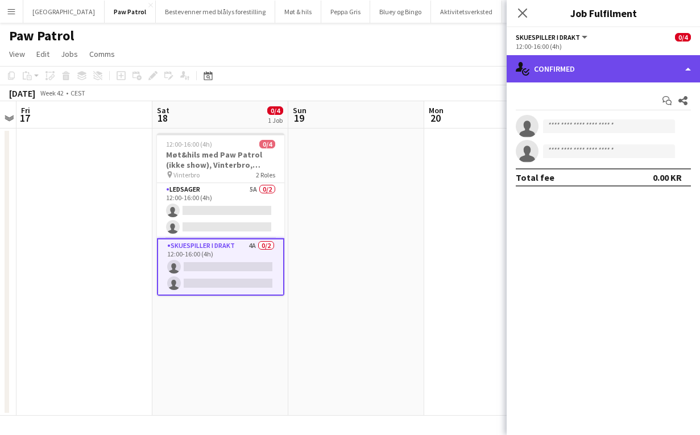
click at [555, 77] on div "single-neutral-actions-check-2 Confirmed" at bounding box center [603, 68] width 193 height 27
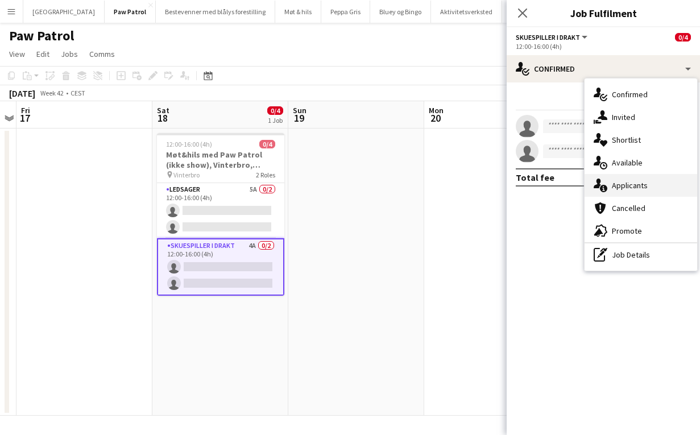
click at [633, 180] on div "single-neutral-actions-information Applicants" at bounding box center [640, 185] width 113 height 23
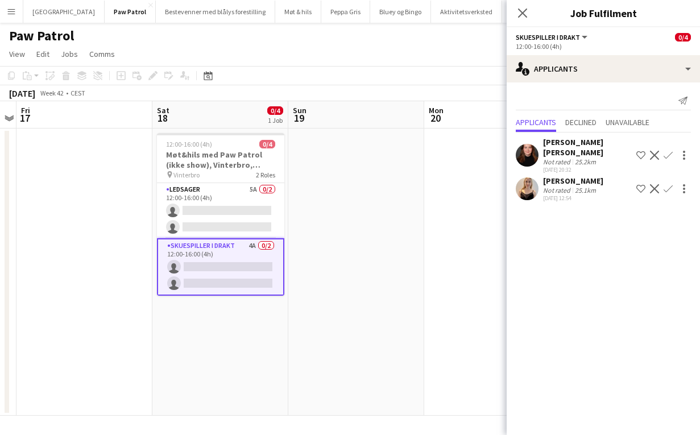
click at [666, 189] on app-icon "Confirm" at bounding box center [667, 188] width 9 height 9
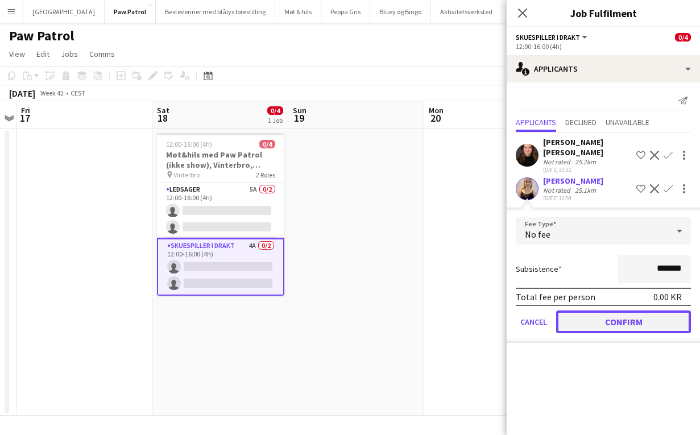
click at [622, 323] on button "Confirm" at bounding box center [623, 321] width 135 height 23
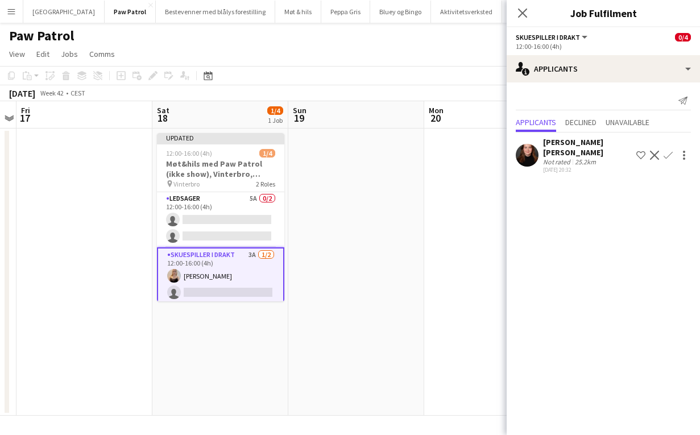
click at [665, 157] on app-icon "Confirm" at bounding box center [667, 155] width 9 height 9
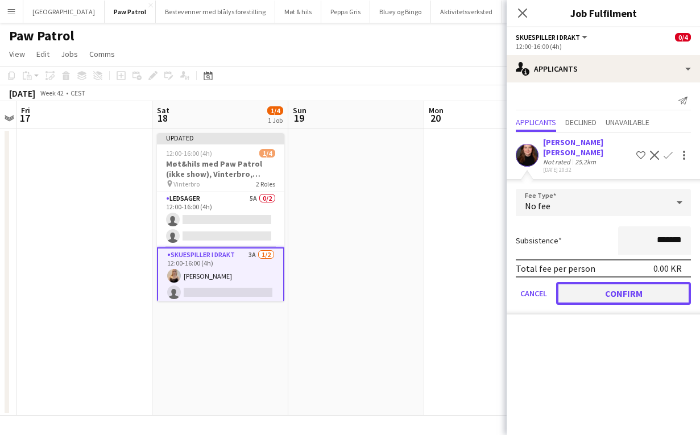
click at [622, 301] on button "Confirm" at bounding box center [623, 293] width 135 height 23
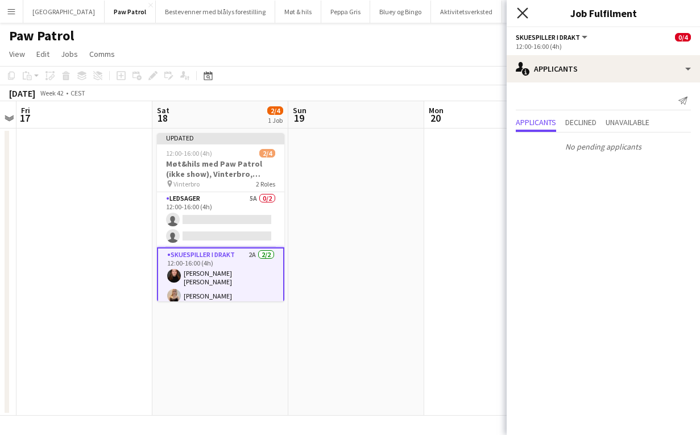
click at [521, 14] on icon at bounding box center [522, 12] width 11 height 11
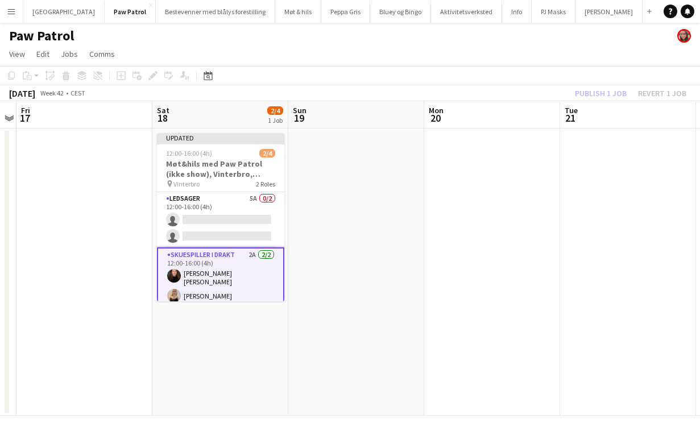
click at [593, 90] on div "Publish 1 job Revert 1 job" at bounding box center [630, 93] width 139 height 15
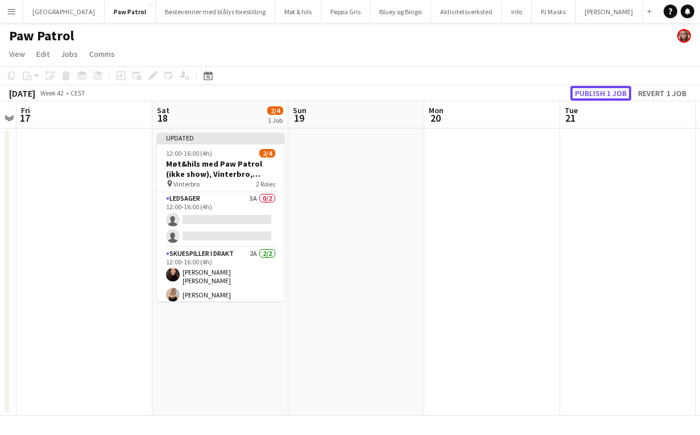
click at [593, 90] on button "Publish 1 job" at bounding box center [600, 93] width 61 height 15
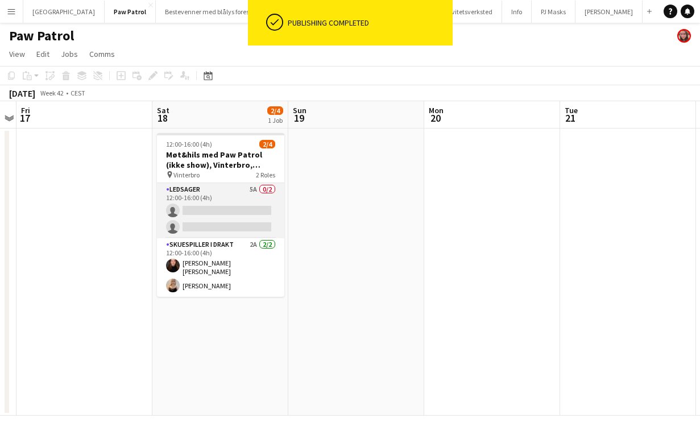
click at [233, 191] on app-card-role "Ledsager 5A 0/2 12:00-16:00 (4h) single-neutral-actions single-neutral-actions" at bounding box center [220, 210] width 127 height 55
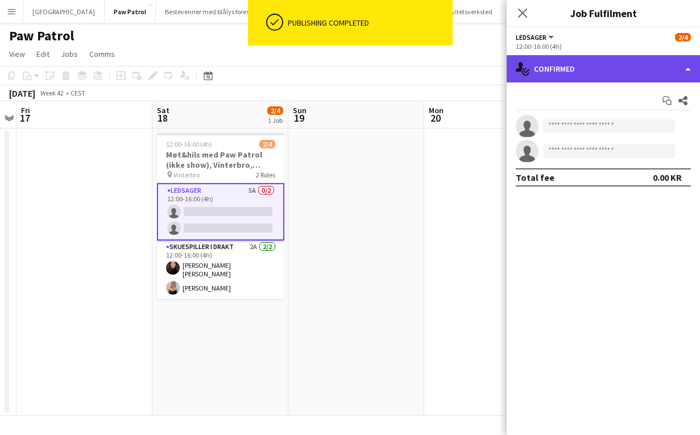
click at [553, 68] on div "single-neutral-actions-check-2 Confirmed" at bounding box center [603, 68] width 193 height 27
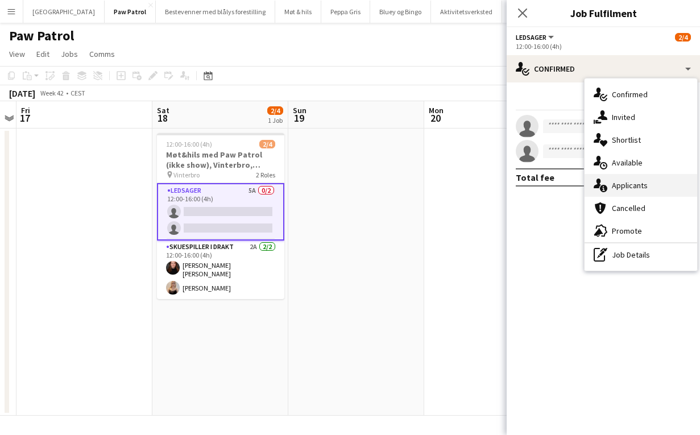
click at [635, 181] on div "single-neutral-actions-information Applicants" at bounding box center [640, 185] width 113 height 23
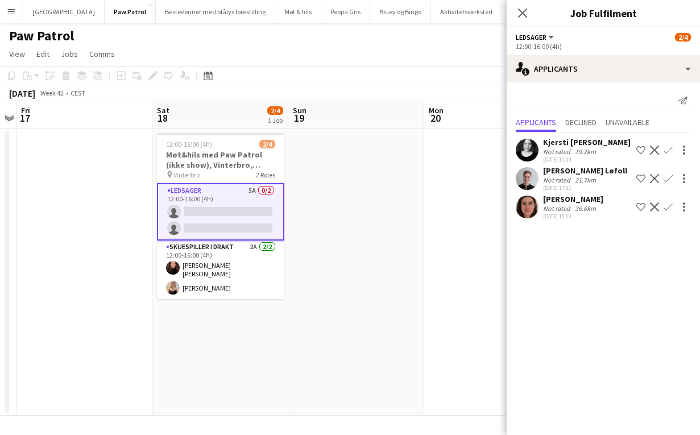
click at [669, 176] on app-icon "Confirm" at bounding box center [667, 178] width 9 height 9
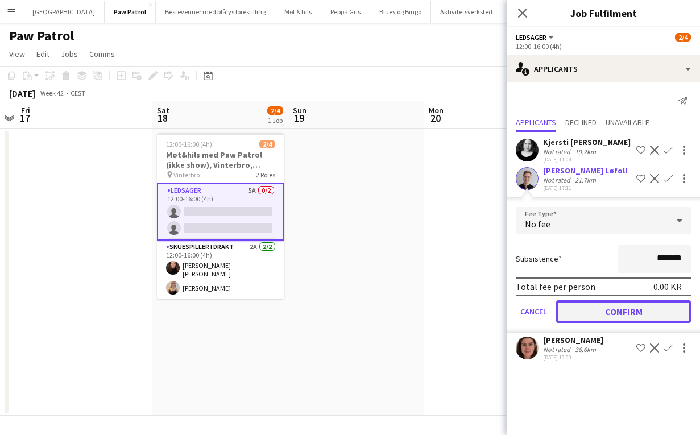
click at [629, 312] on button "Confirm" at bounding box center [623, 311] width 135 height 23
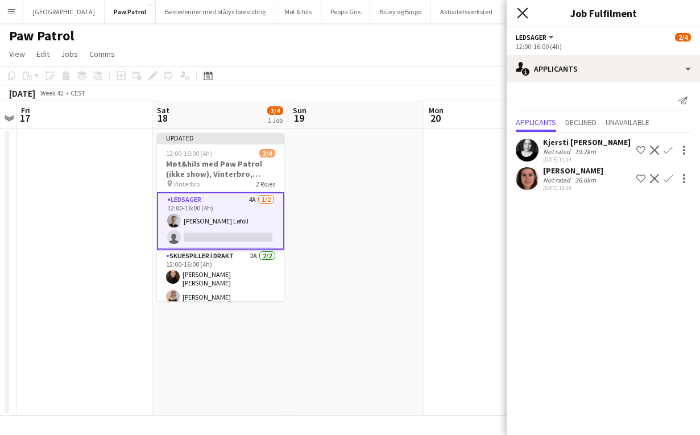
click at [523, 11] on icon "Close pop-in" at bounding box center [522, 12] width 11 height 11
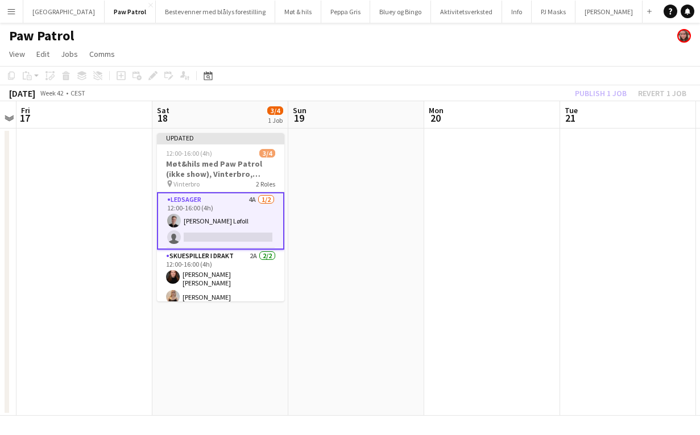
click at [591, 92] on div "Publish 1 job Revert 1 job" at bounding box center [630, 93] width 139 height 15
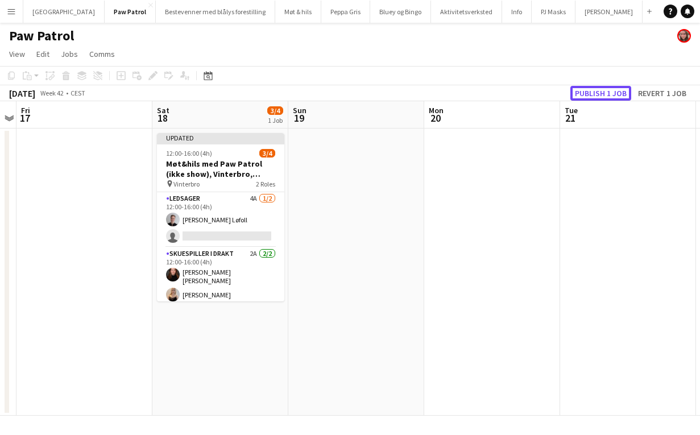
click at [591, 92] on button "Publish 1 job" at bounding box center [600, 93] width 61 height 15
